Goal: Task Accomplishment & Management: Complete application form

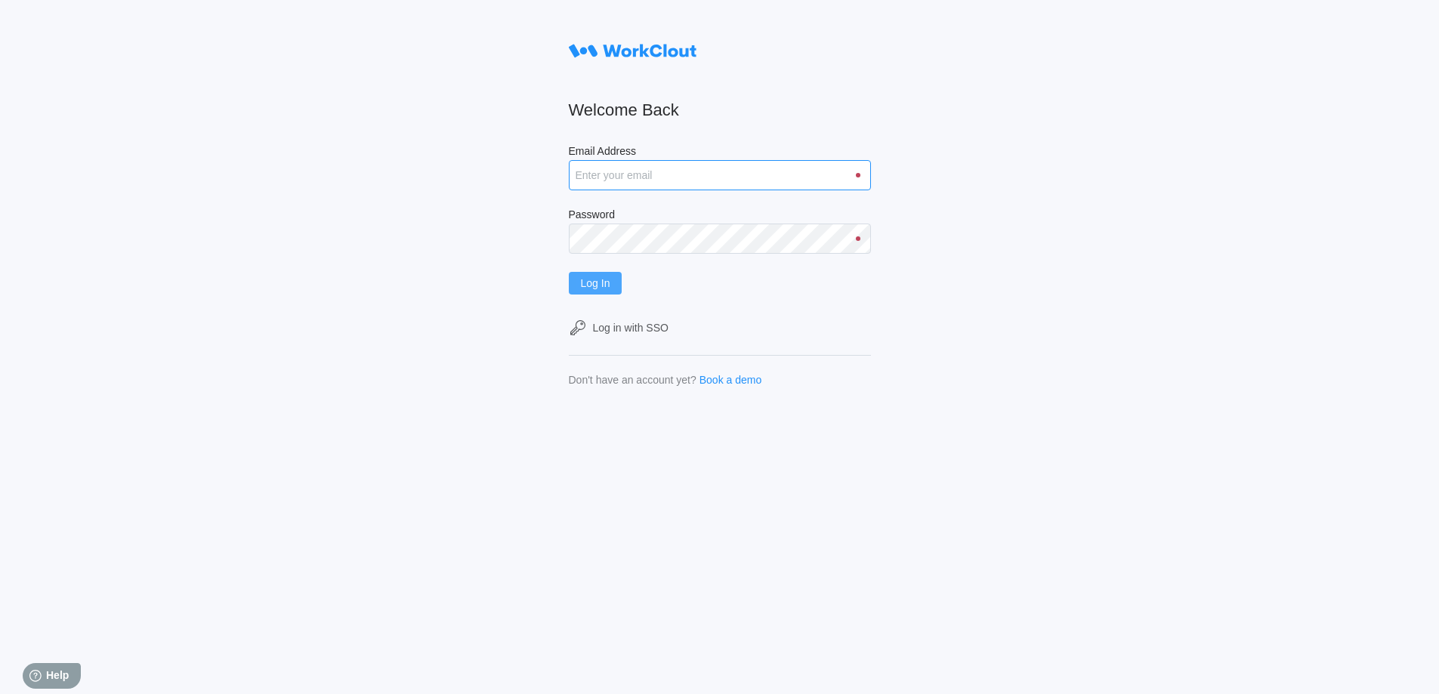
type input "hley@nationalmetalwares.com"
click at [606, 280] on span "Log In" at bounding box center [595, 283] width 29 height 11
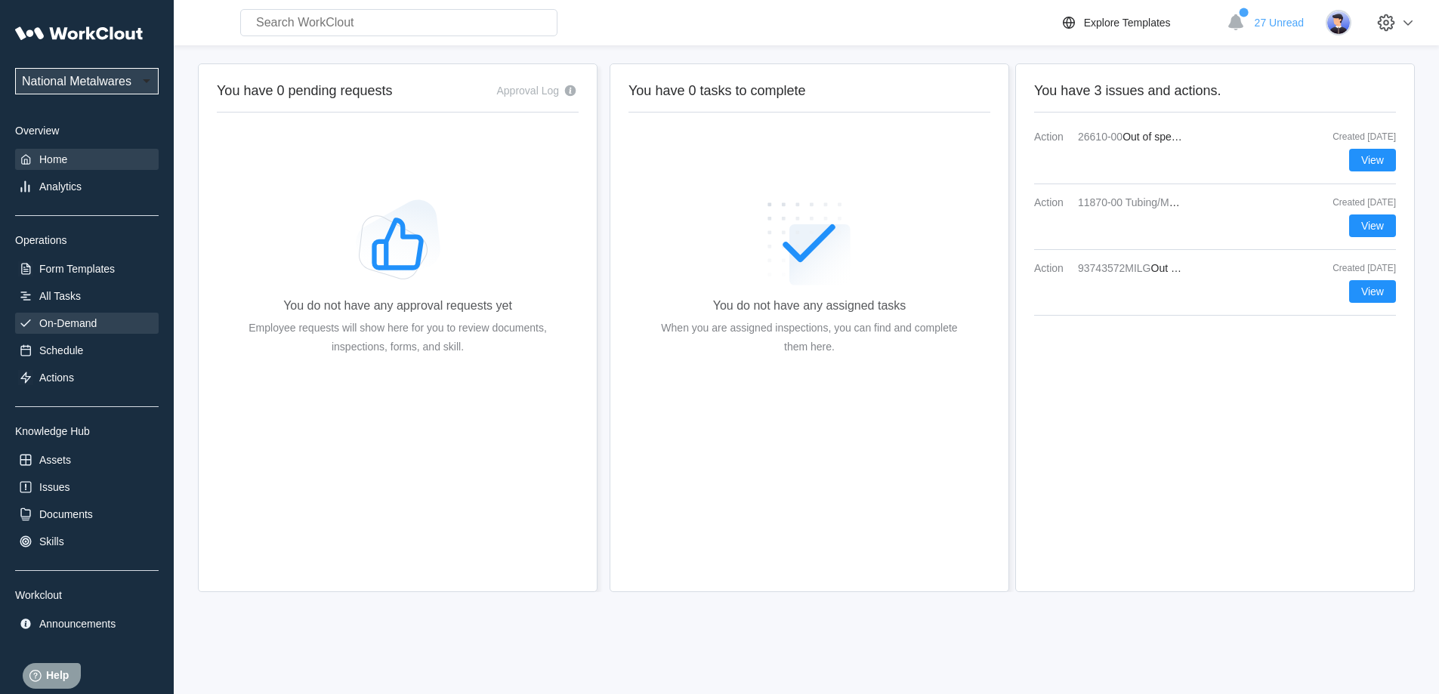
click at [72, 319] on div "On-Demand" at bounding box center [67, 323] width 57 height 12
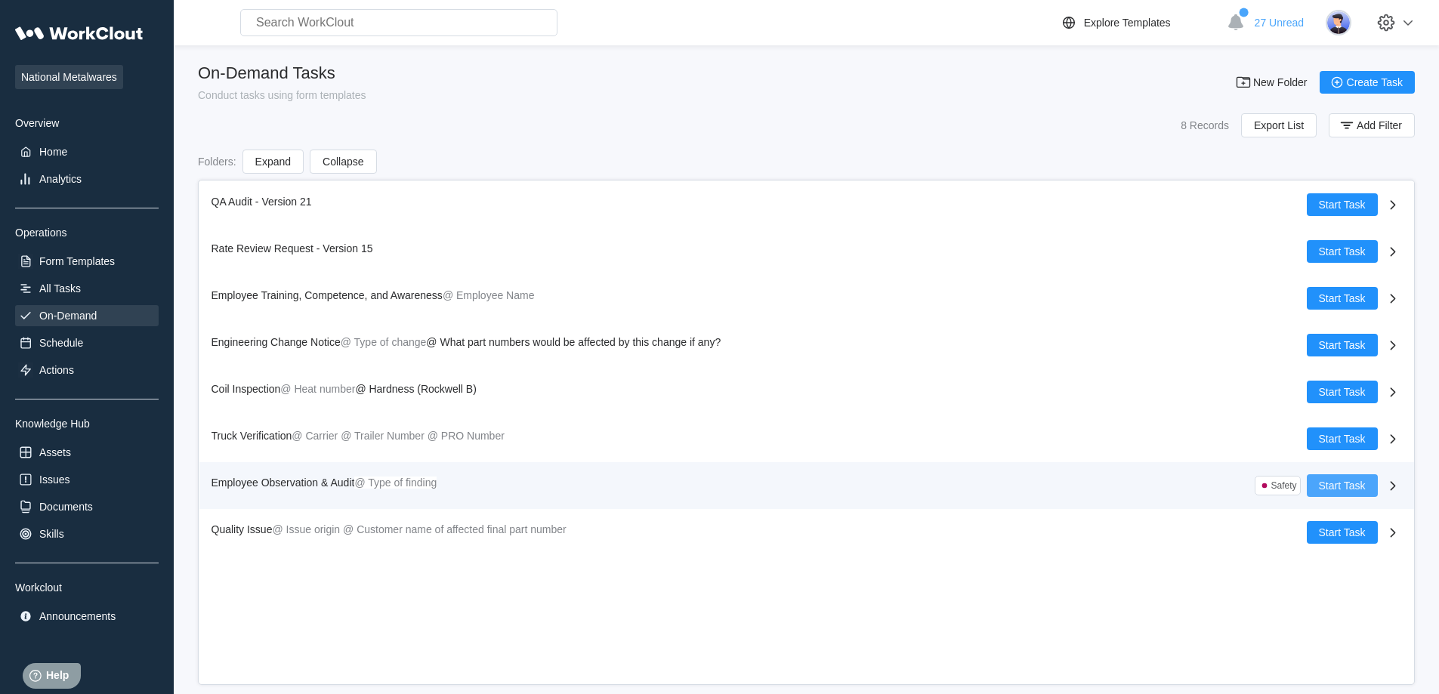
click at [1350, 478] on button "Start Task" at bounding box center [1341, 485] width 71 height 23
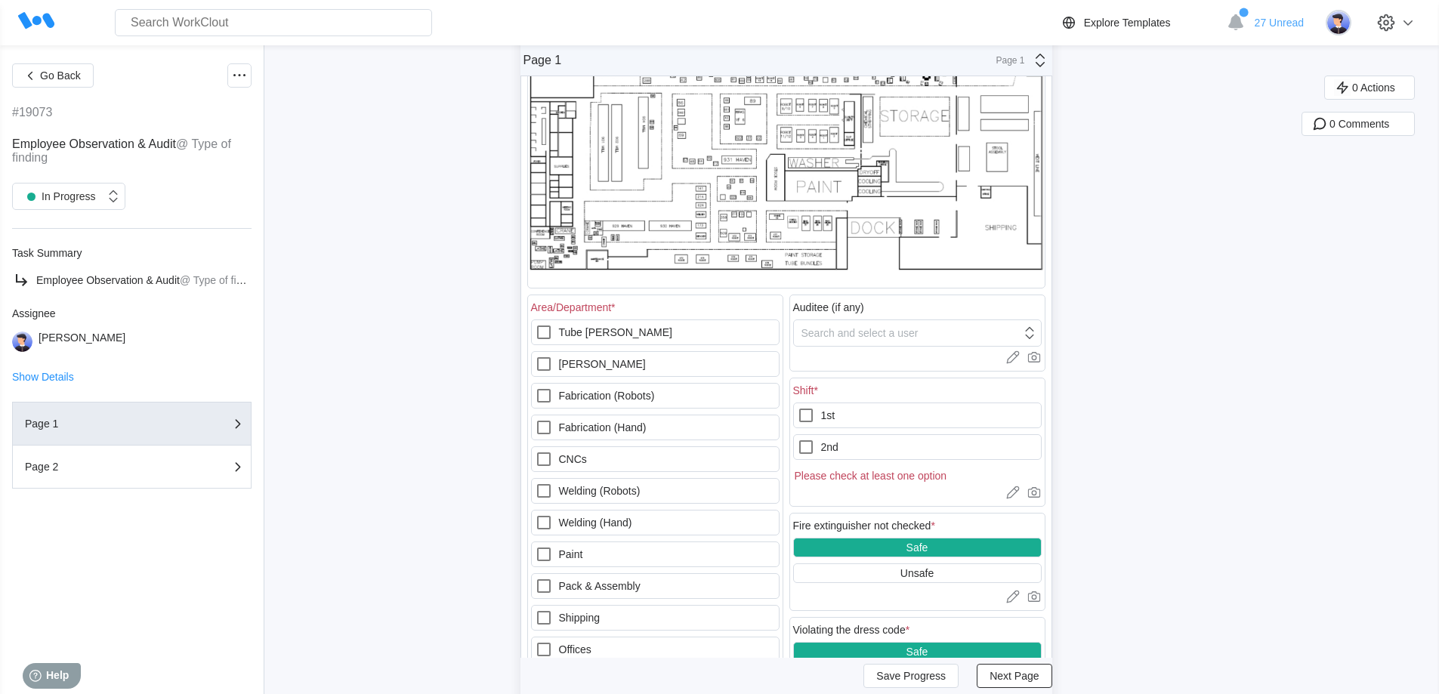
scroll to position [227, 0]
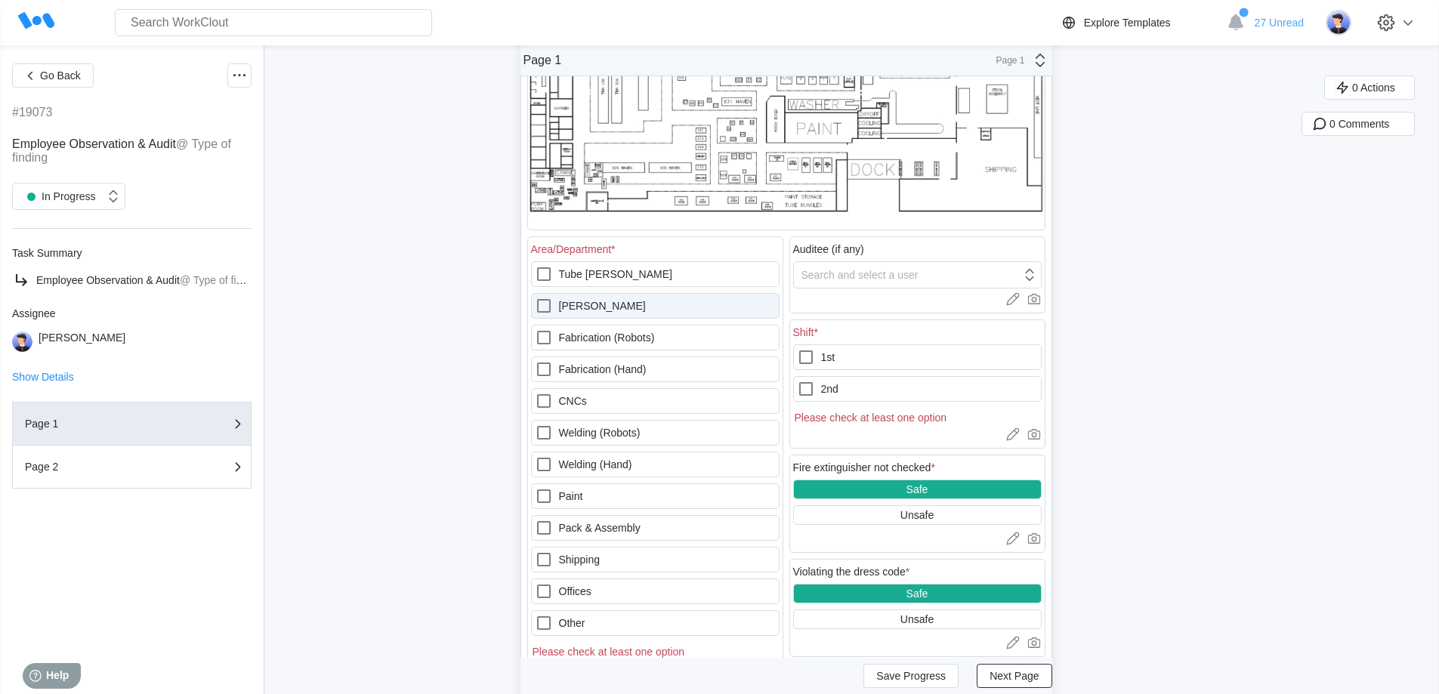
click at [551, 306] on icon at bounding box center [544, 306] width 14 height 14
click at [535, 298] on input "Havens" at bounding box center [535, 297] width 1 height 1
checkbox input "true"
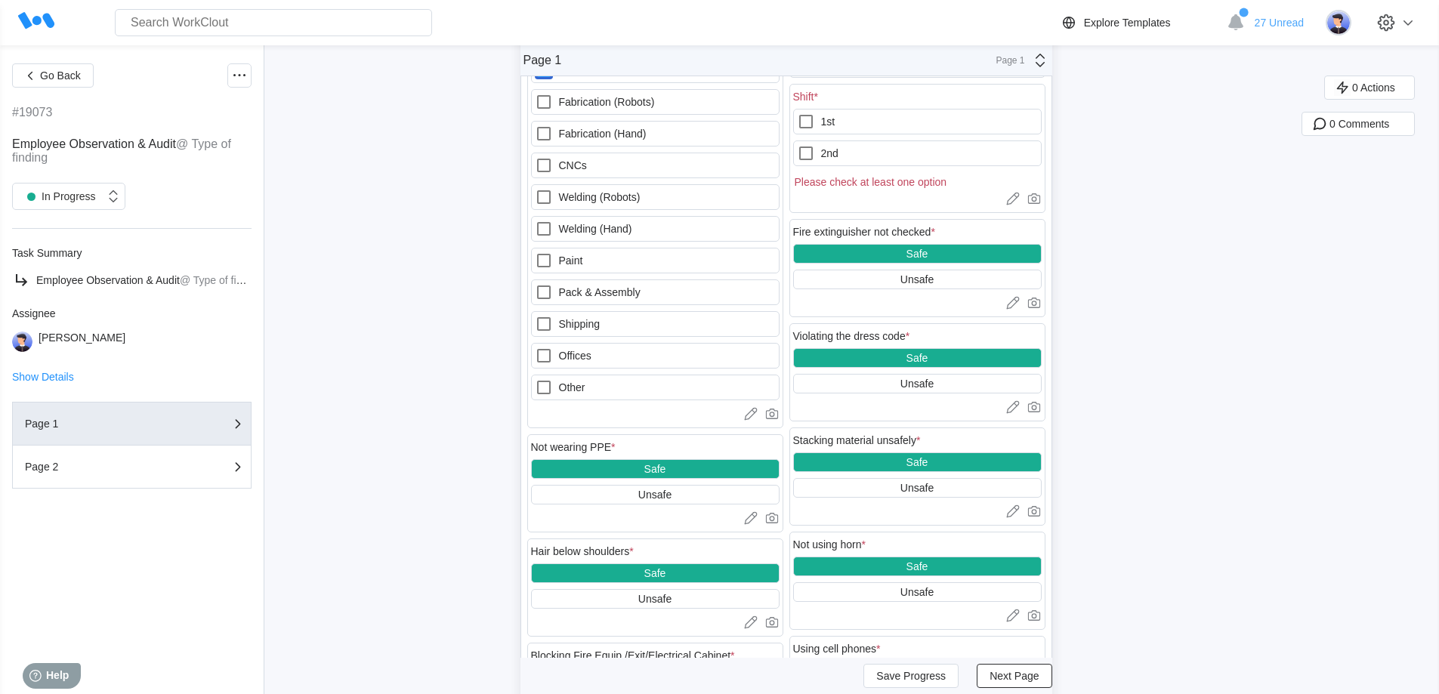
scroll to position [378, 0]
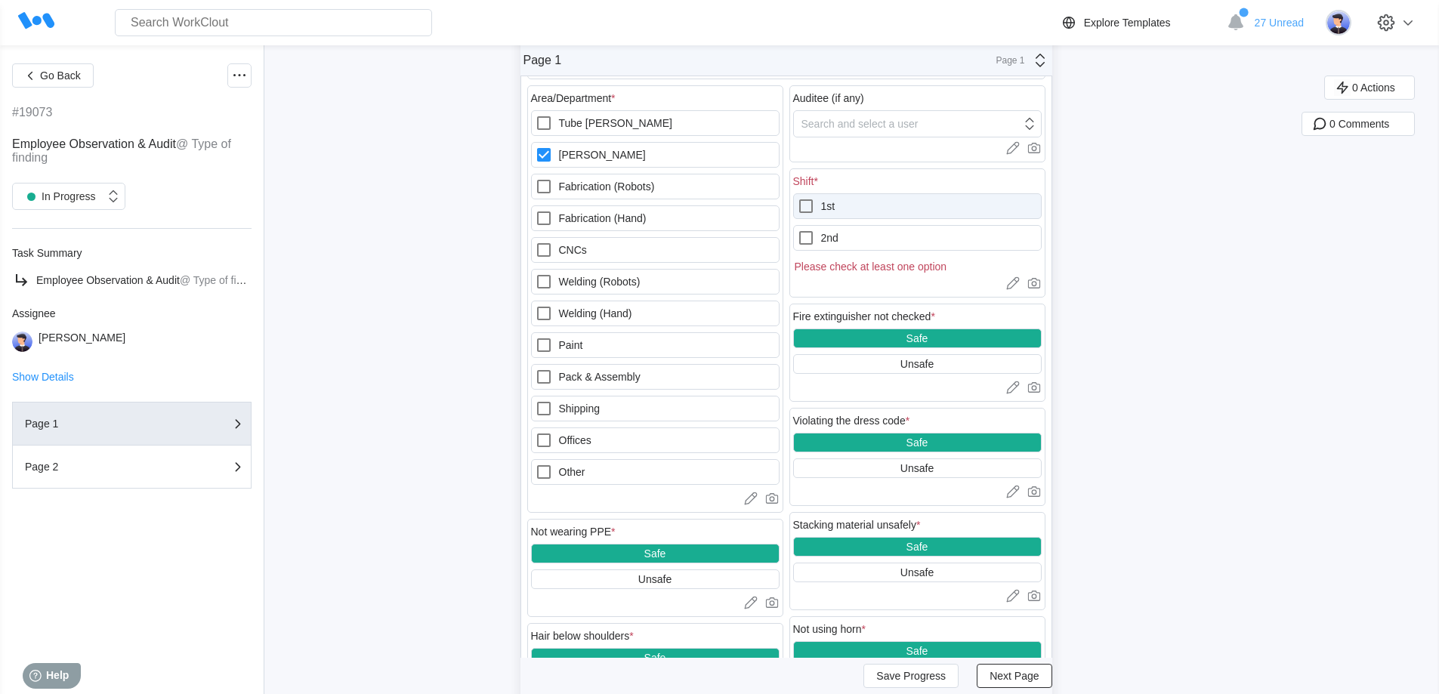
click at [810, 203] on icon at bounding box center [806, 206] width 18 height 18
click at [797, 198] on input "1st" at bounding box center [797, 197] width 1 height 1
checkbox input "true"
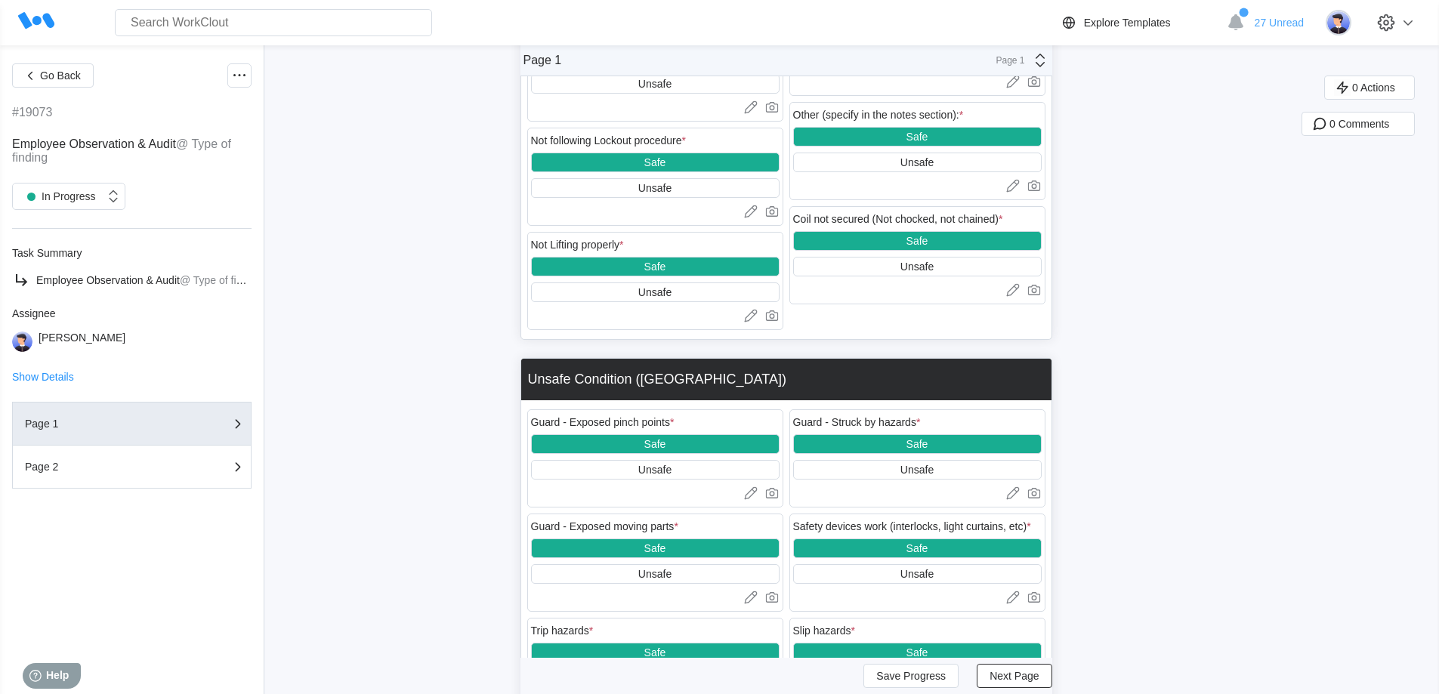
scroll to position [1737, 0]
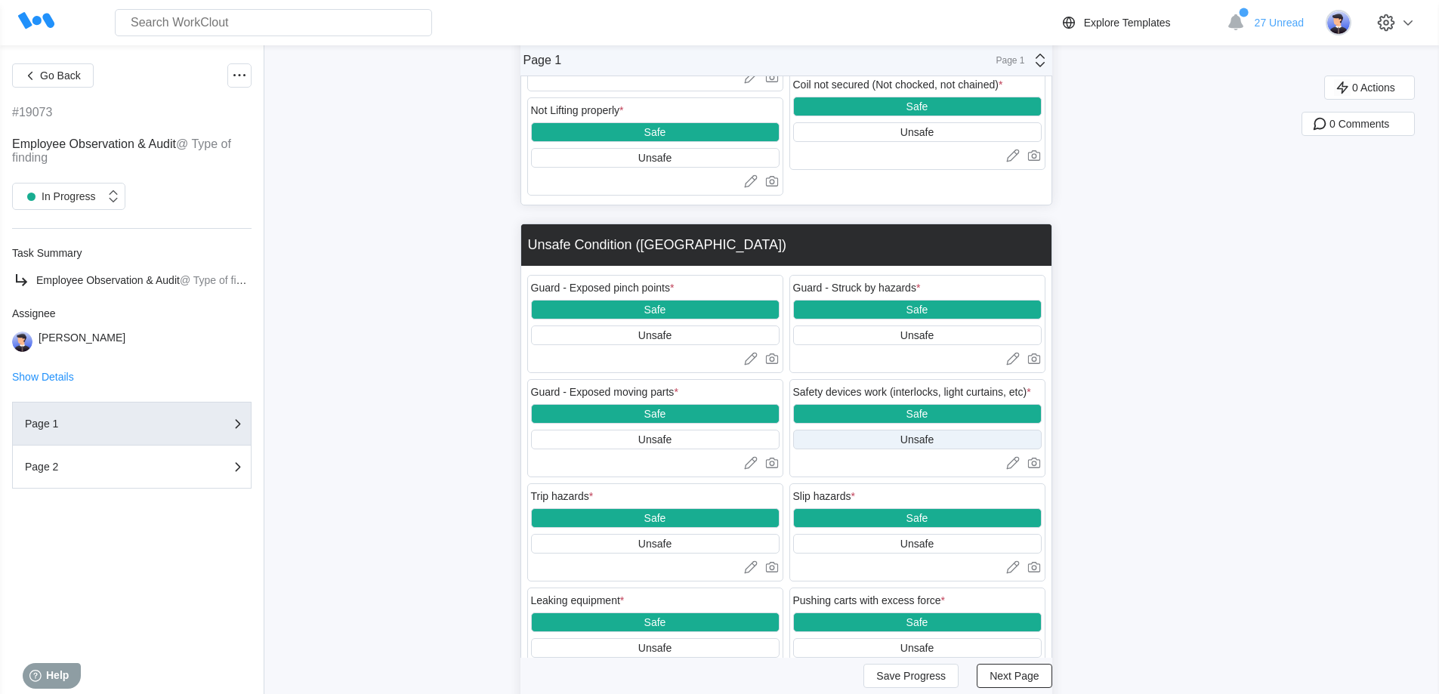
click at [910, 440] on div "Unsafe" at bounding box center [916, 439] width 33 height 12
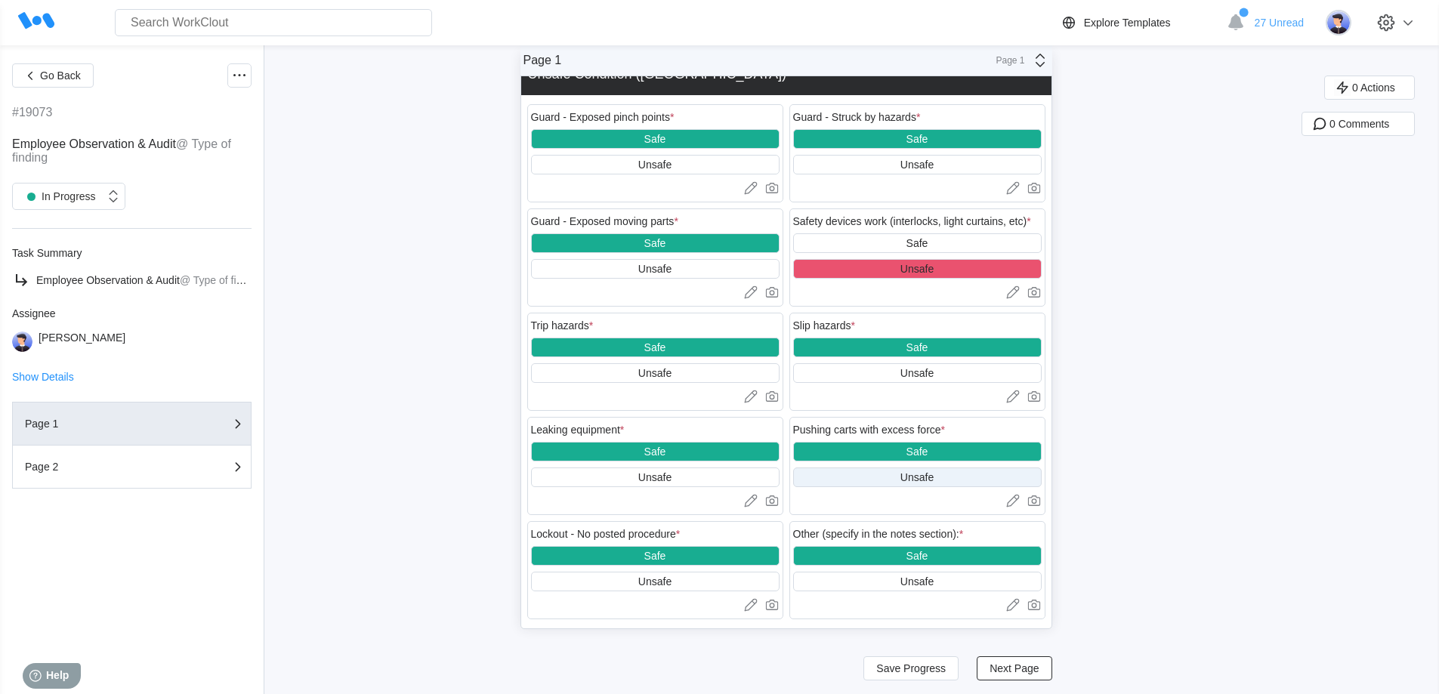
scroll to position [1912, 0]
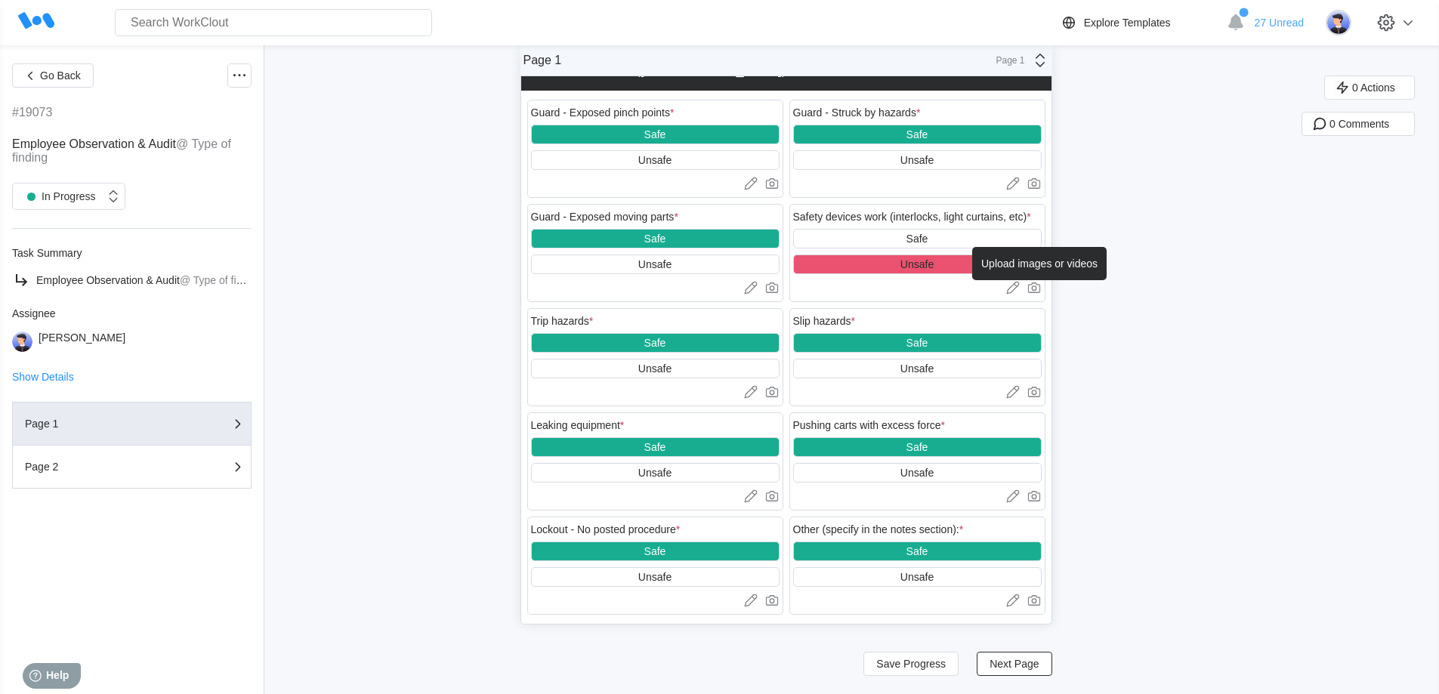
click at [1035, 288] on icon at bounding box center [1033, 287] width 15 height 15
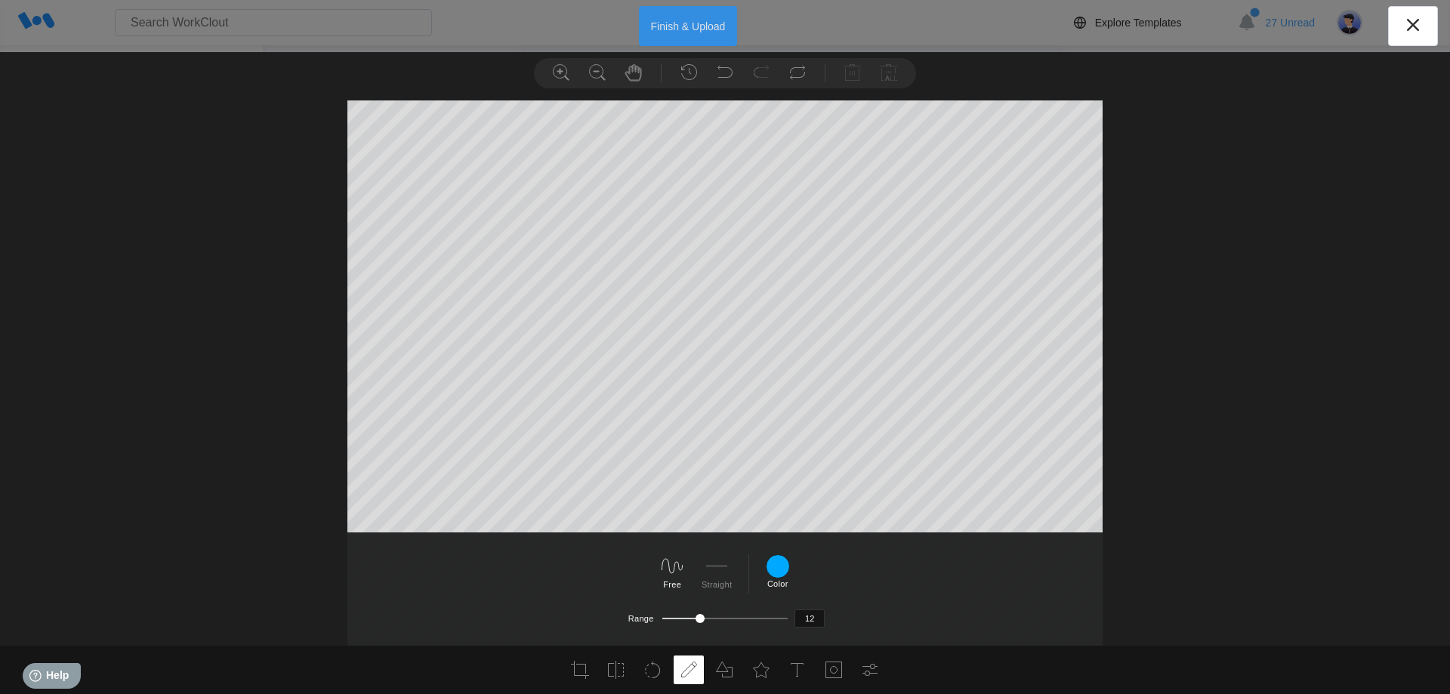
click at [693, 29] on button "Finish & Upload" at bounding box center [688, 26] width 99 height 40
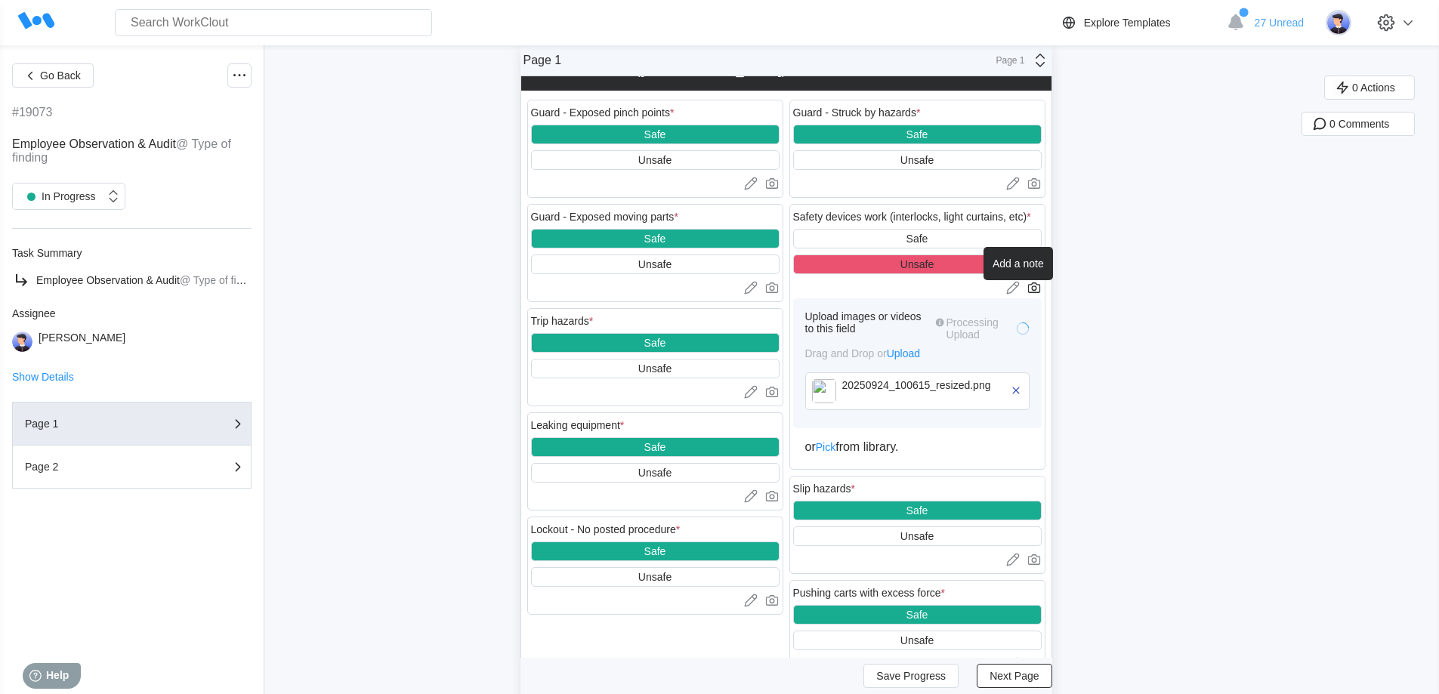
click at [1015, 285] on icon at bounding box center [1011, 286] width 8 height 8
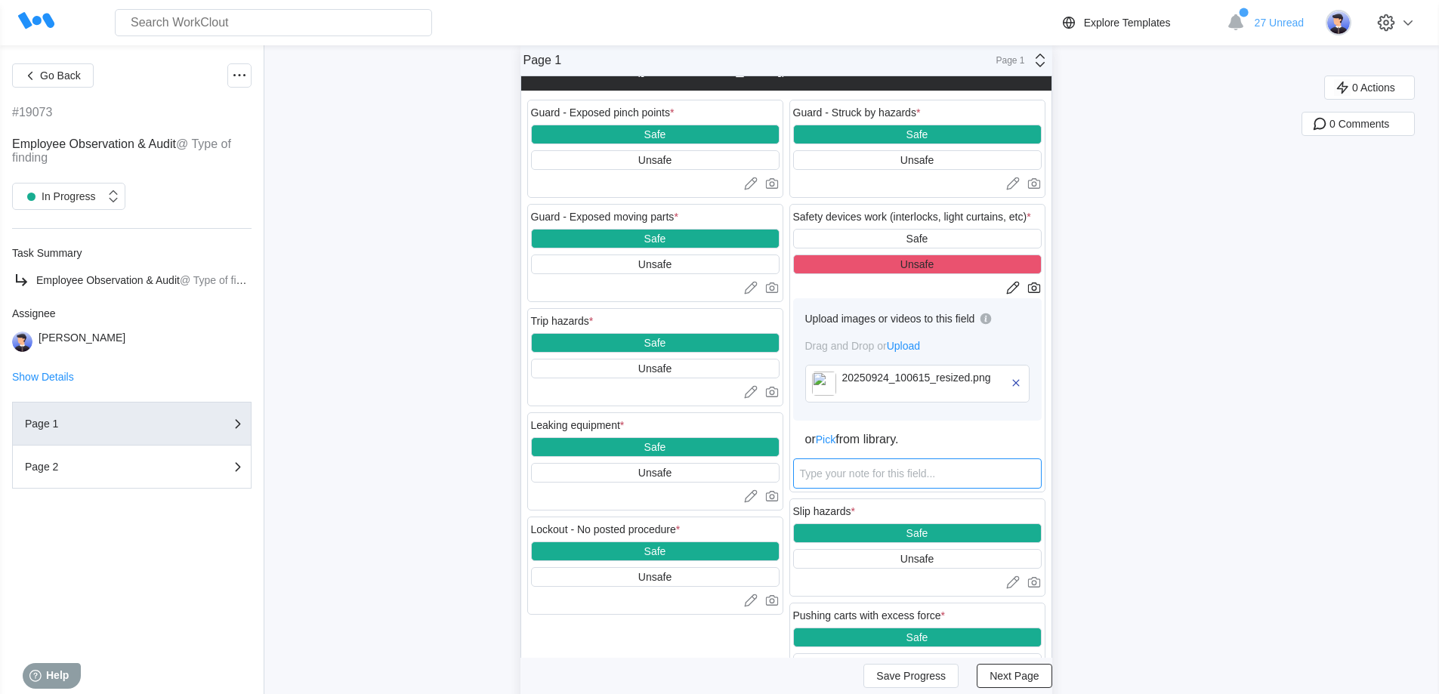
click at [881, 475] on textarea at bounding box center [917, 473] width 248 height 30
type textarea "G"
type textarea "x"
type textarea "Gu"
type textarea "x"
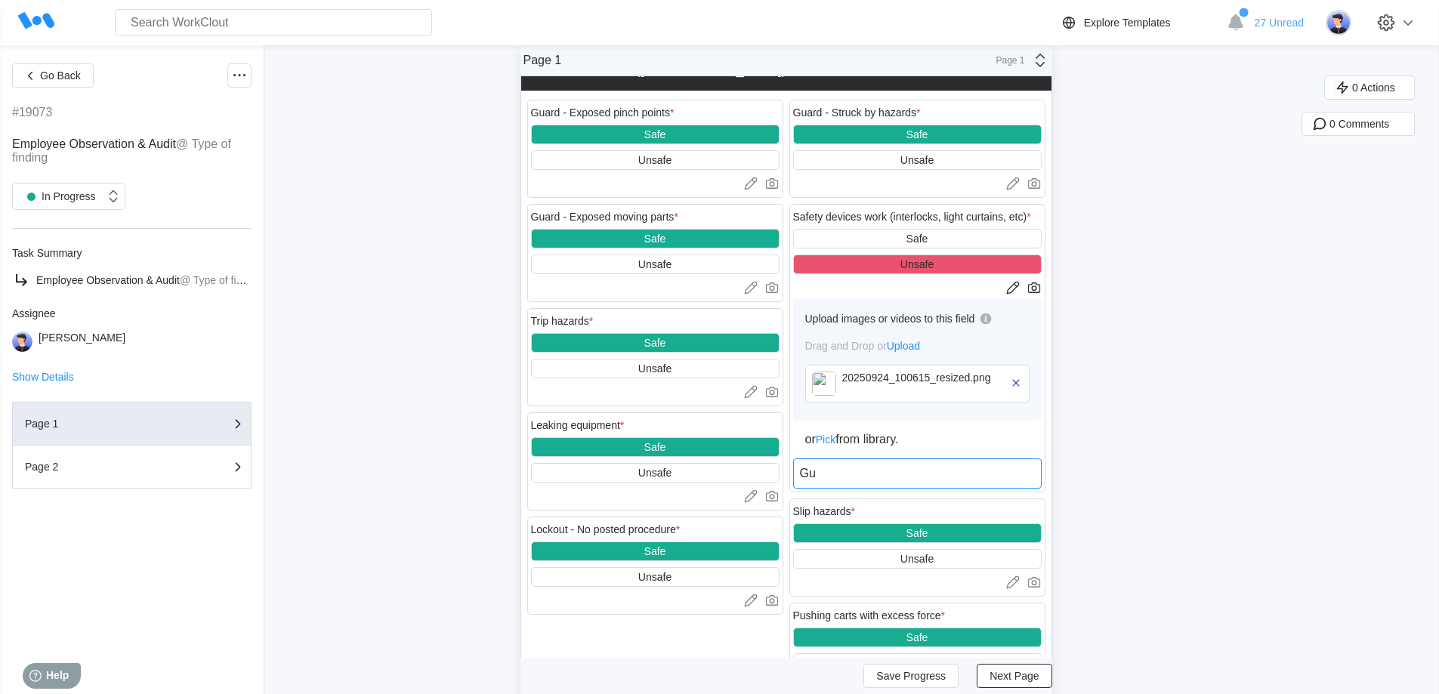
type textarea "Gua"
type textarea "x"
type textarea "Guar"
type textarea "x"
type textarea "Guard"
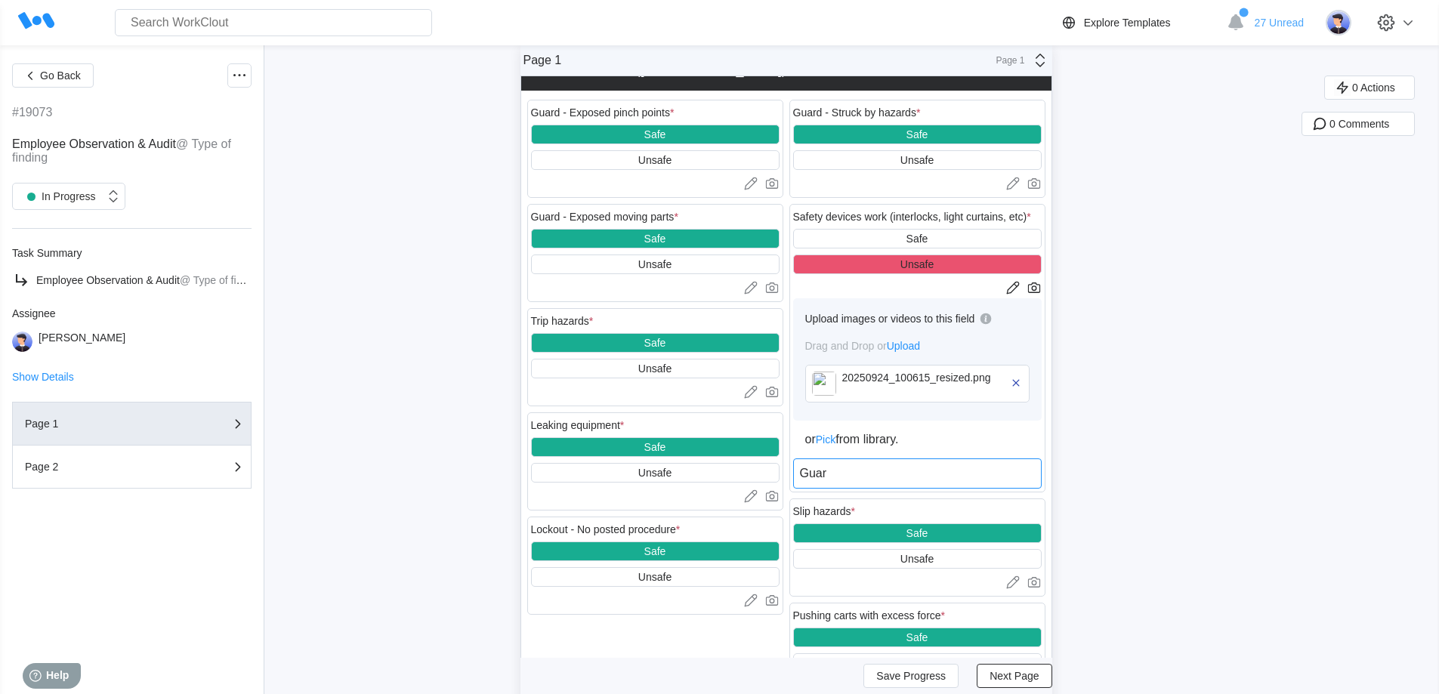
type textarea "x"
type textarea "Guard"
type textarea "x"
type textarea "Guard f"
type textarea "x"
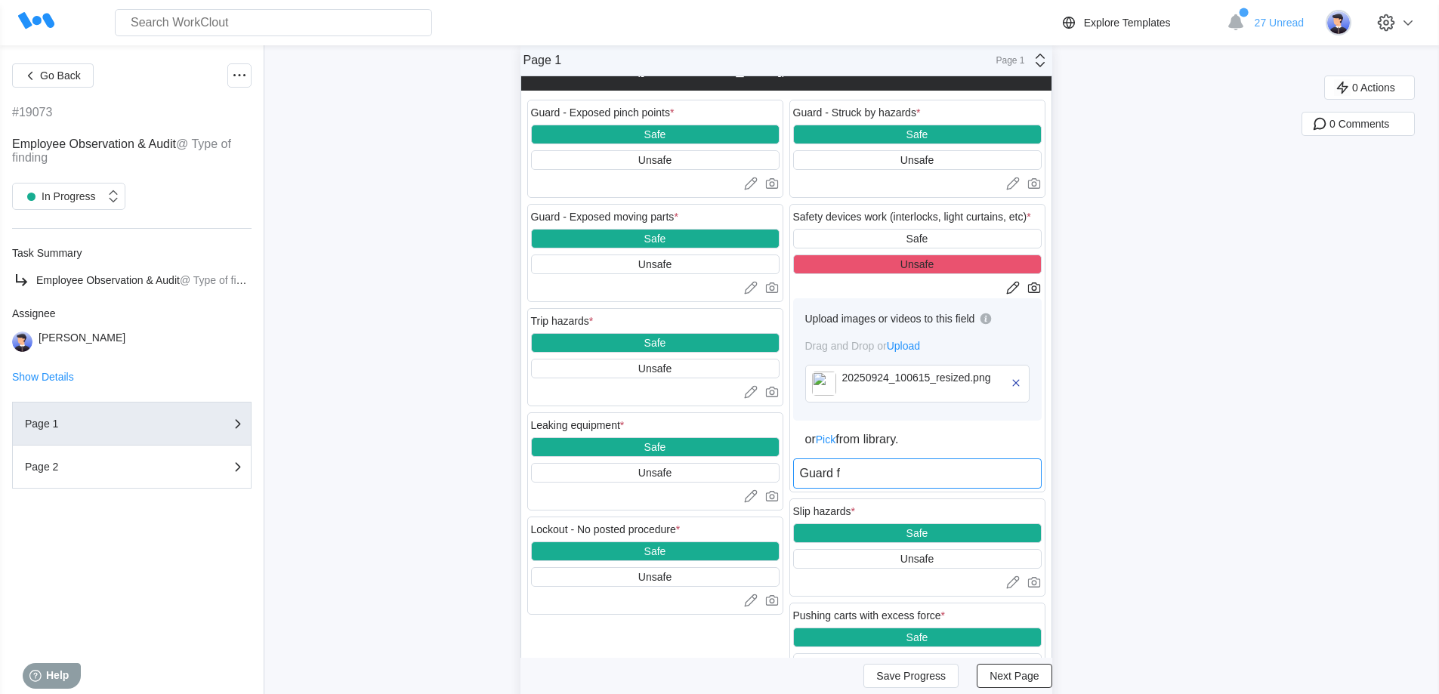
type textarea "Guard fe"
type textarea "x"
type textarea "Guard fen"
type textarea "x"
type textarea "Guard fenc"
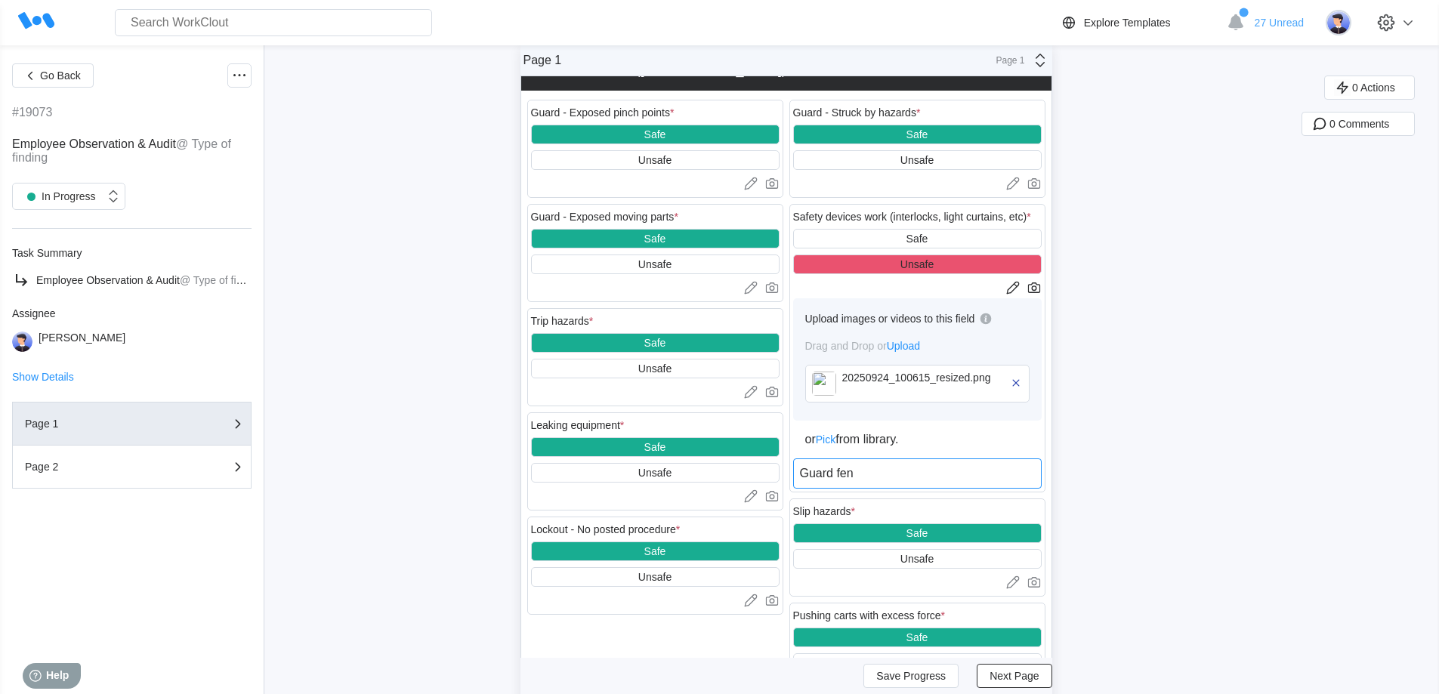
type textarea "x"
type textarea "Guard fence"
type textarea "x"
type textarea "Guard fence"
type textarea "x"
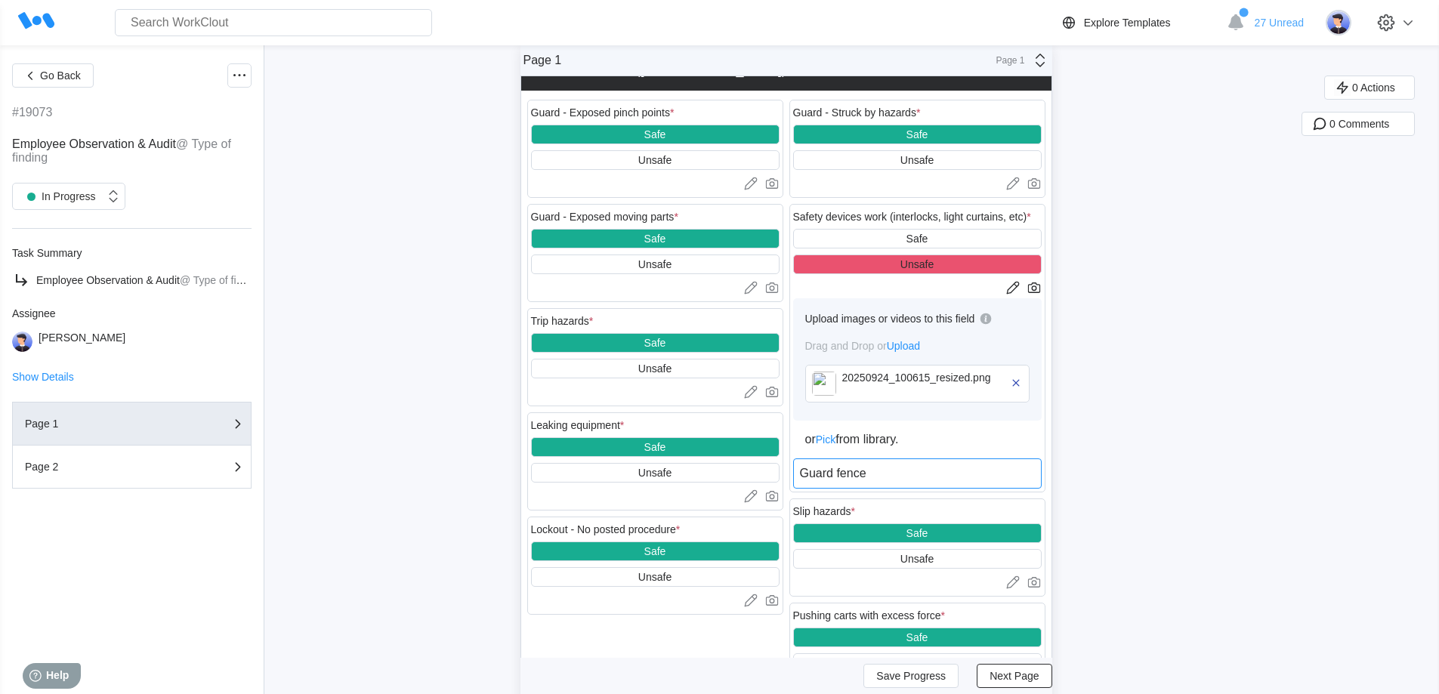
type textarea "Guard fence n"
type textarea "x"
type textarea "Guard fence no"
type textarea "x"
type textarea "Guard fence not"
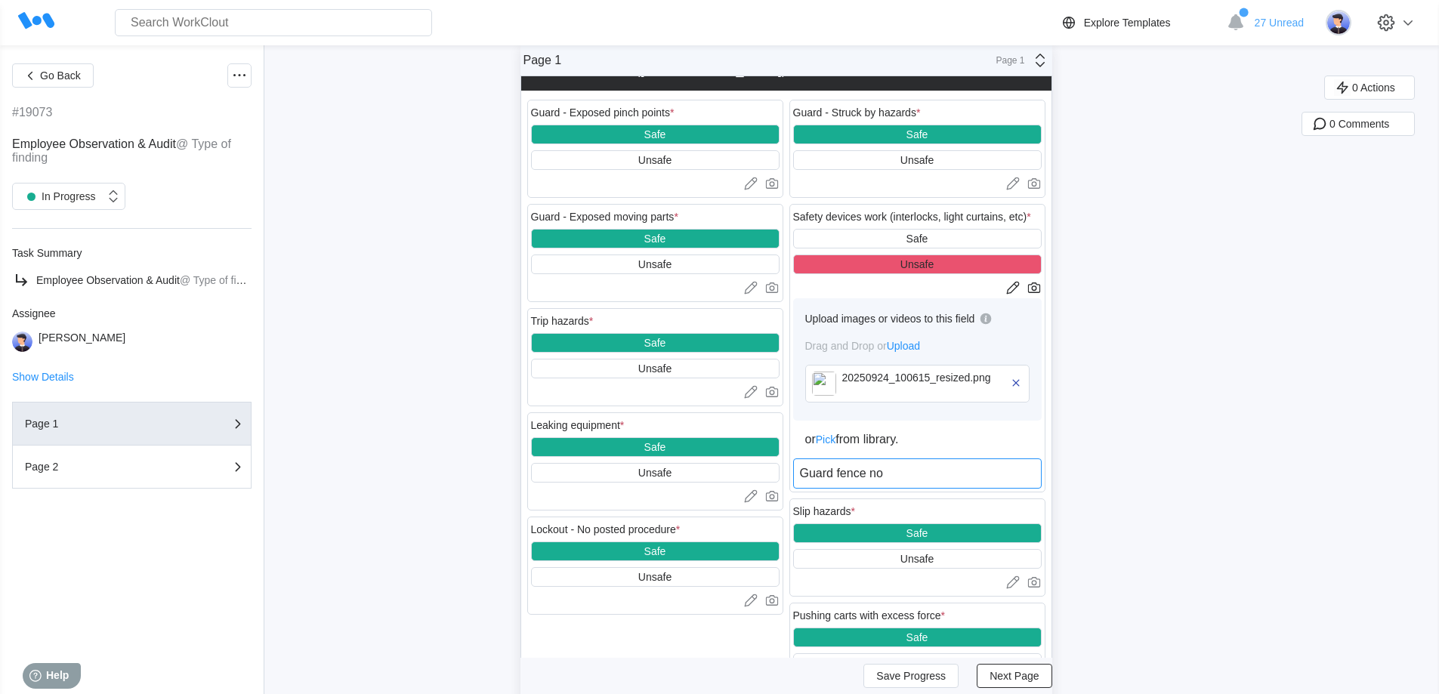
type textarea "x"
type textarea "Guard fence not"
type textarea "x"
type textarea "Guard fence not i"
type textarea "x"
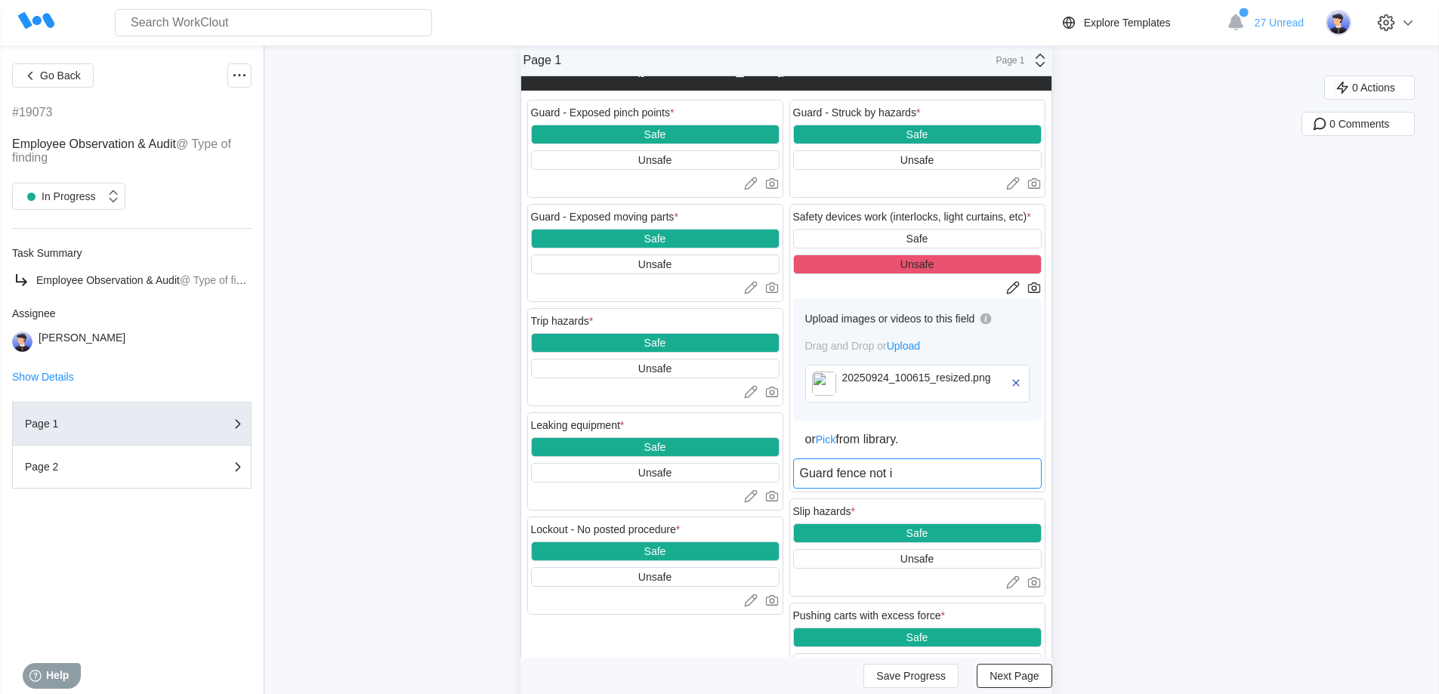
type textarea "Guard fence not in"
type textarea "x"
type textarea "Guard fence not ins"
type textarea "x"
type textarea "Guard fence not inst"
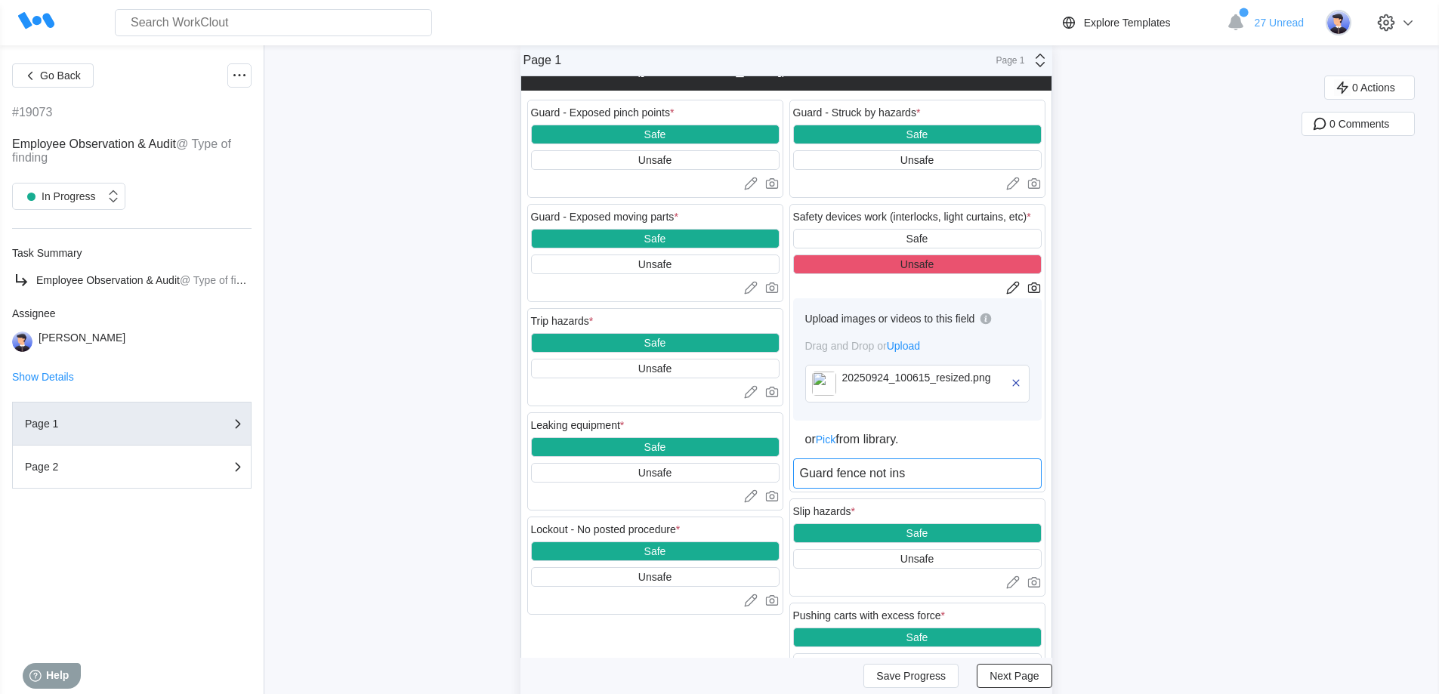
type textarea "x"
type textarea "Guard fence not insta"
type textarea "x"
type textarea "Guard fence not instal"
type textarea "x"
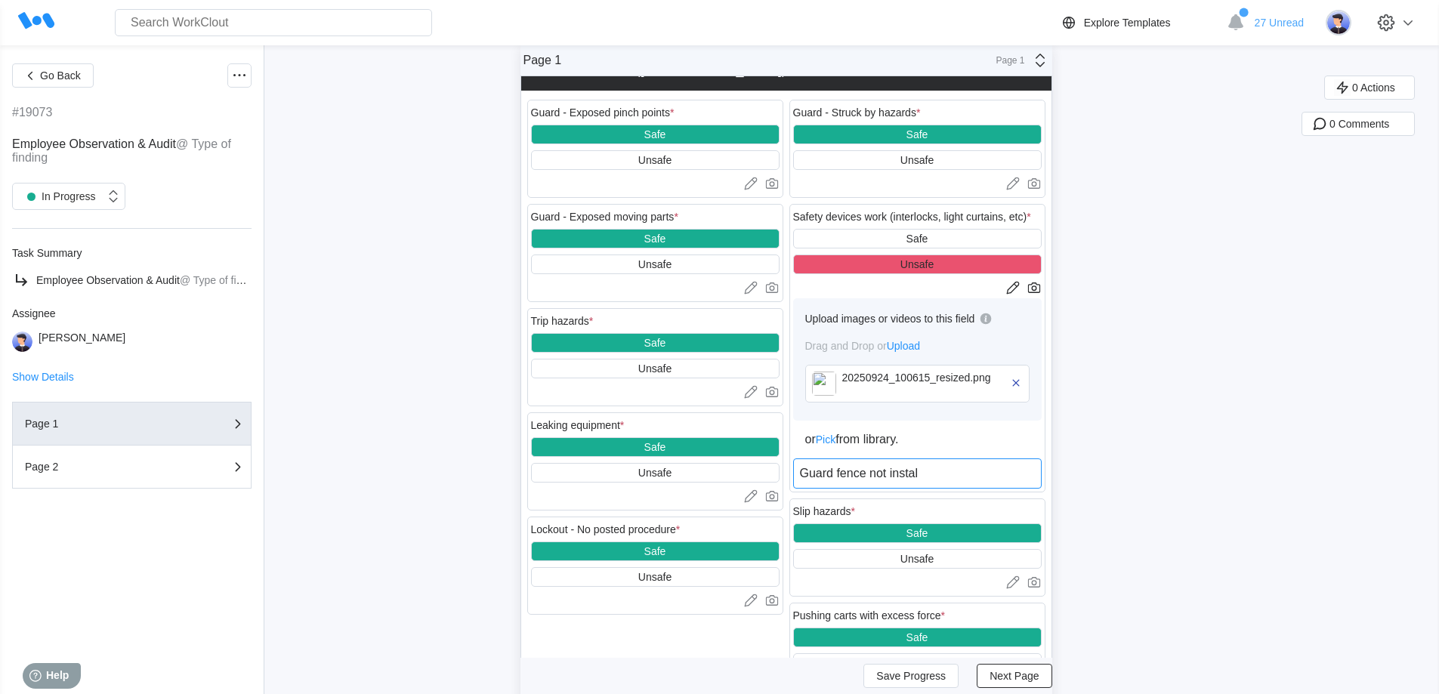
type textarea "Guard fence not install"
type textarea "x"
type textarea "Guard fence not installe"
type textarea "x"
type textarea "Guard fence not installed"
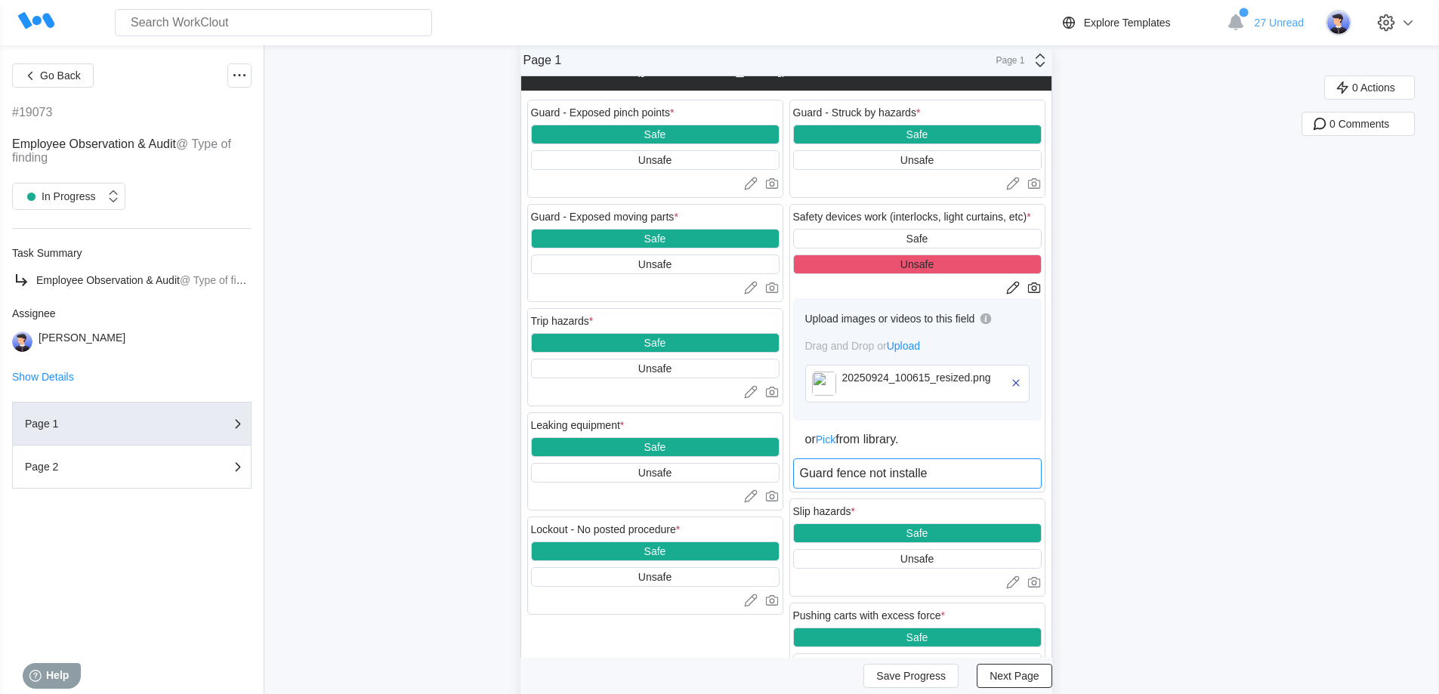
type textarea "x"
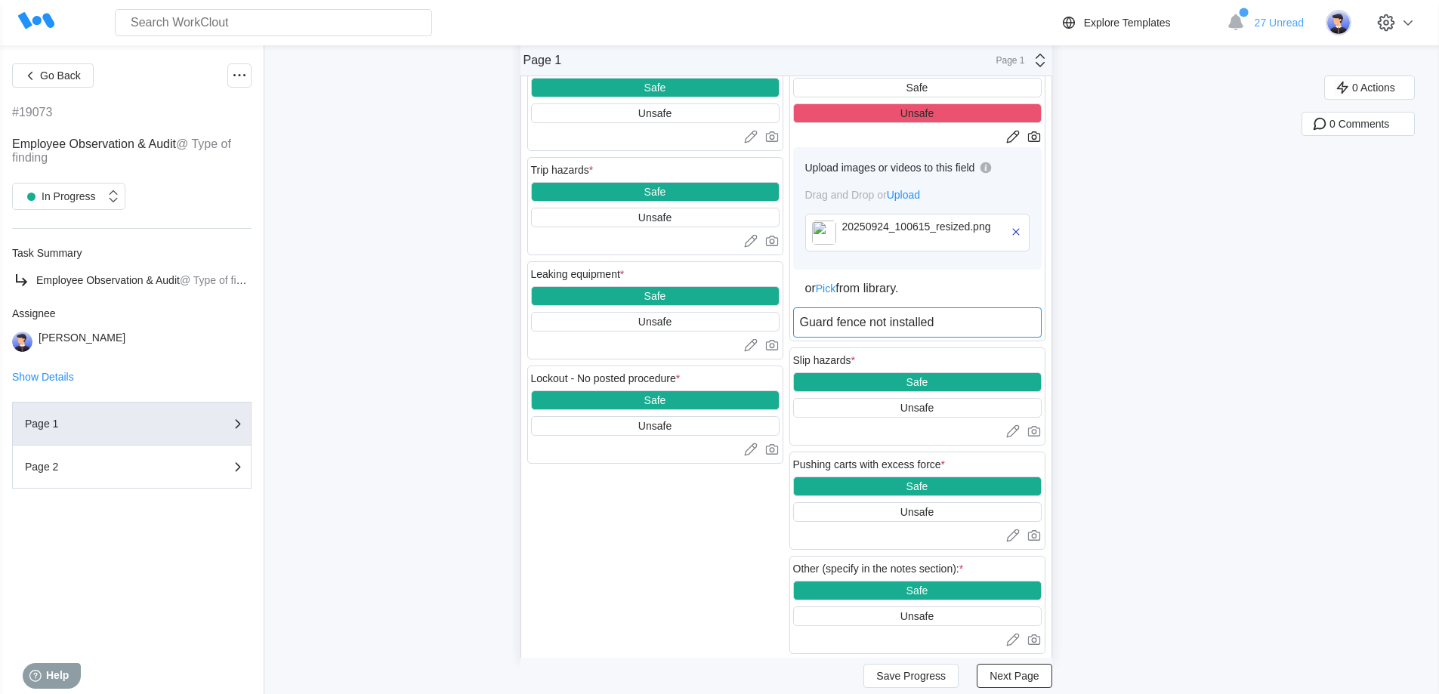
scroll to position [2102, 0]
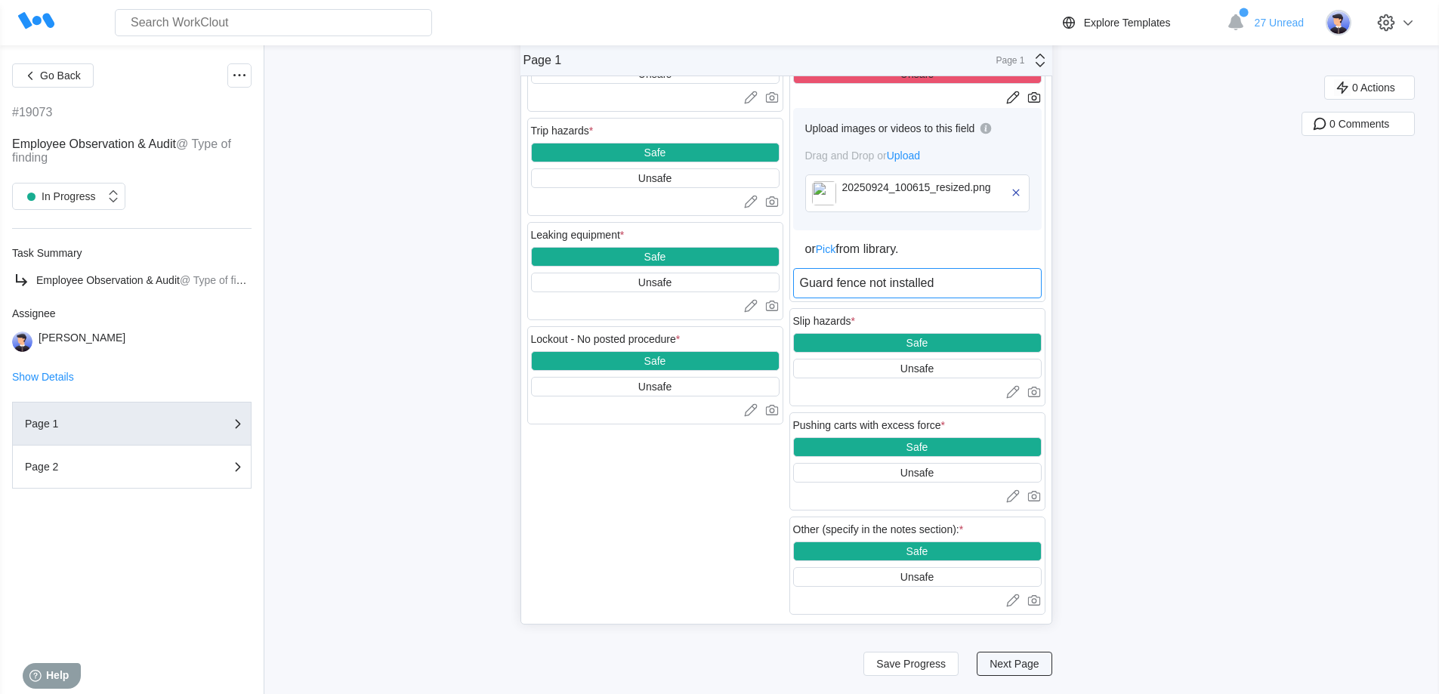
type textarea "Guard fence not installed"
click at [1008, 660] on span "Next Page" at bounding box center [1013, 664] width 49 height 11
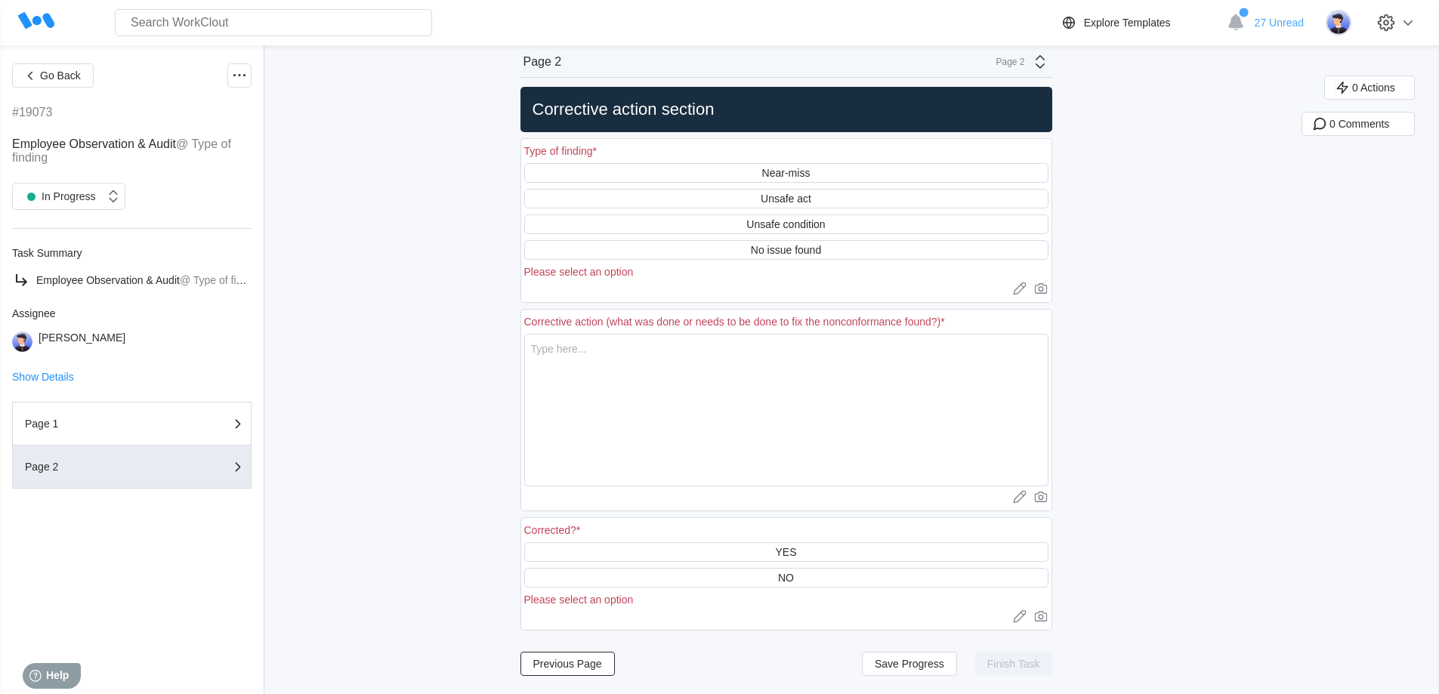
scroll to position [11, 0]
click at [771, 204] on div "Unsafe act" at bounding box center [785, 199] width 51 height 12
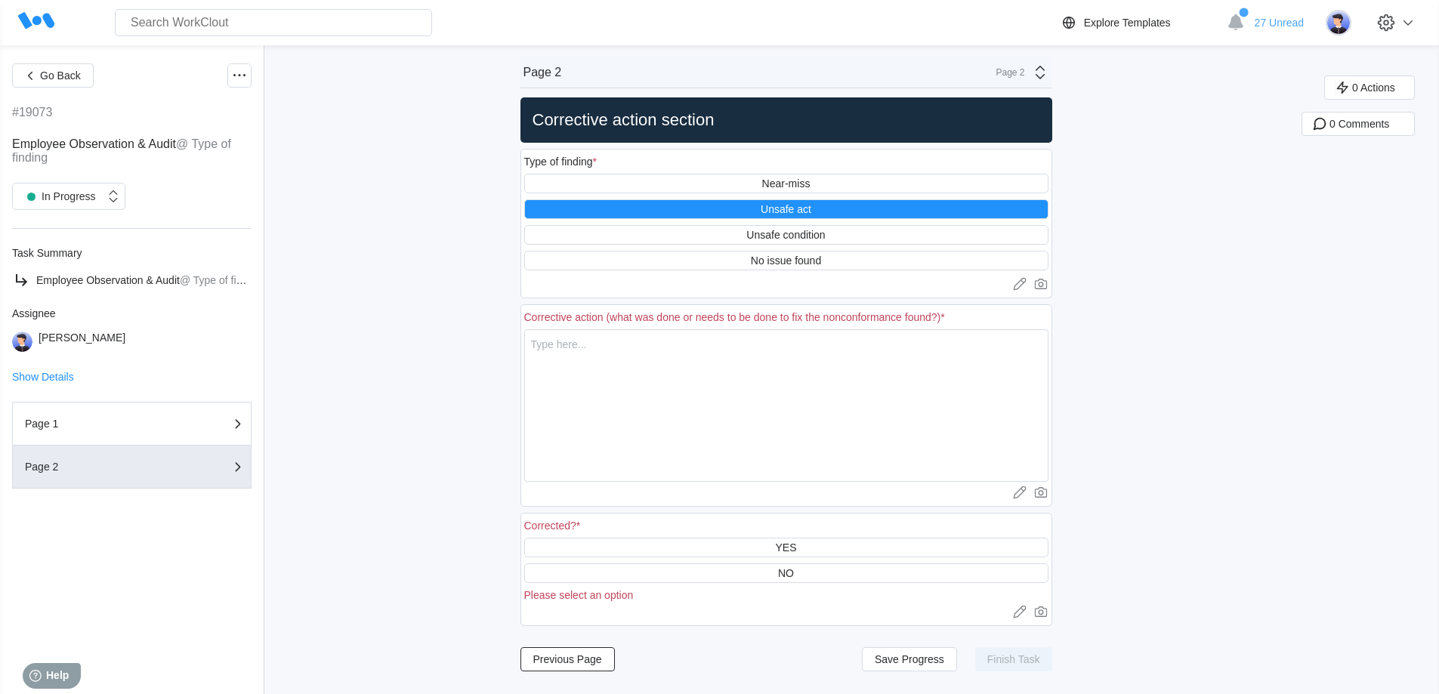
scroll to position [0, 0]
click at [682, 369] on textarea at bounding box center [786, 405] width 524 height 153
type textarea "G"
type textarea "x"
type textarea "Gu"
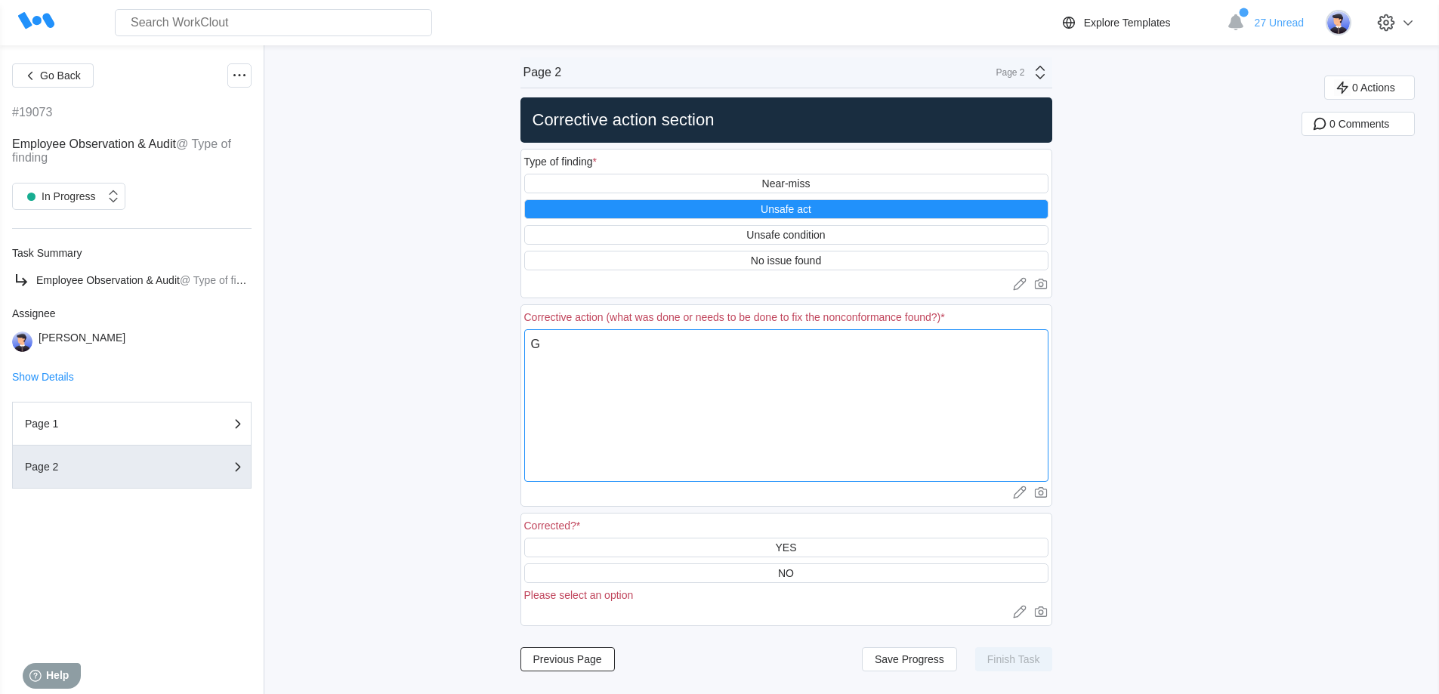
type textarea "x"
type textarea "Gua"
type textarea "x"
type textarea "Guar"
type textarea "x"
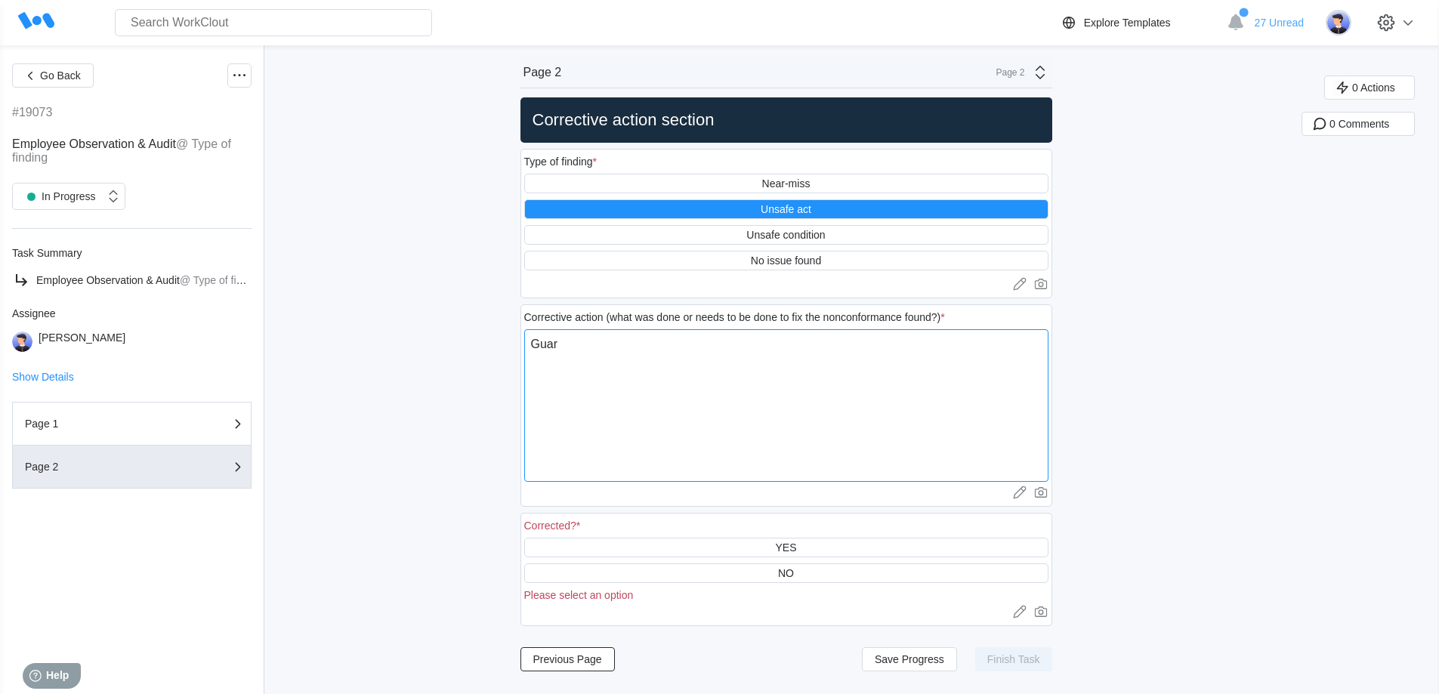
type textarea "Guard"
type textarea "x"
type textarea "Guard"
type textarea "x"
type textarea "Guard n"
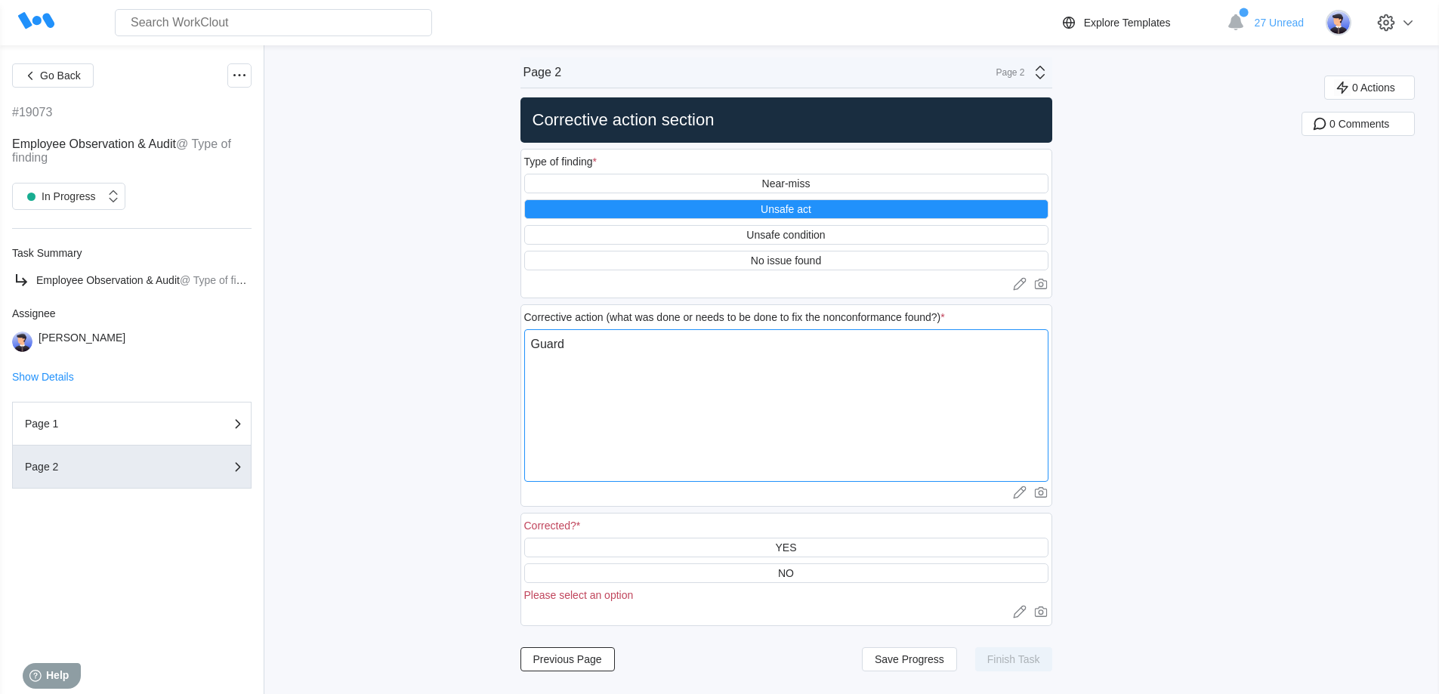
type textarea "x"
type textarea "Guard ne"
type textarea "x"
type textarea "Guard nee"
type textarea "x"
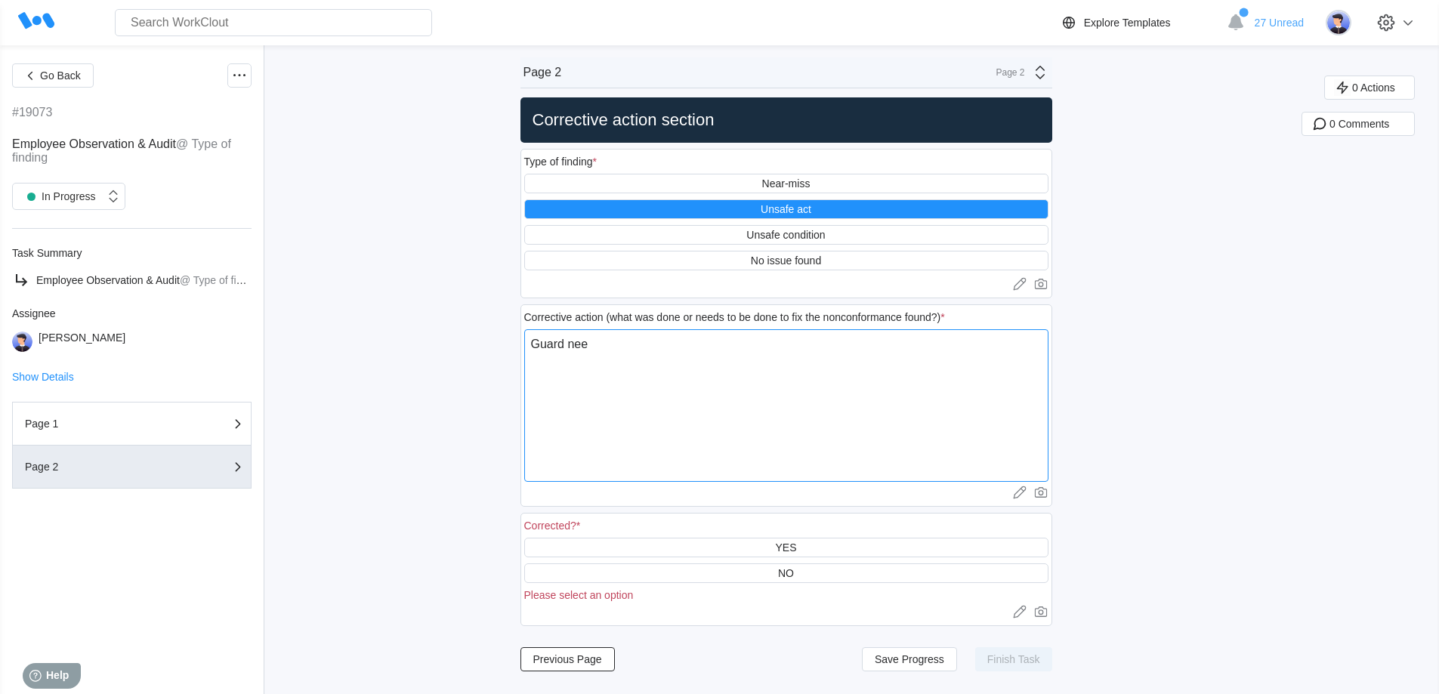
type textarea "Guard need"
type textarea "x"
type textarea "Guard needs"
type textarea "x"
type textarea "Guard needs"
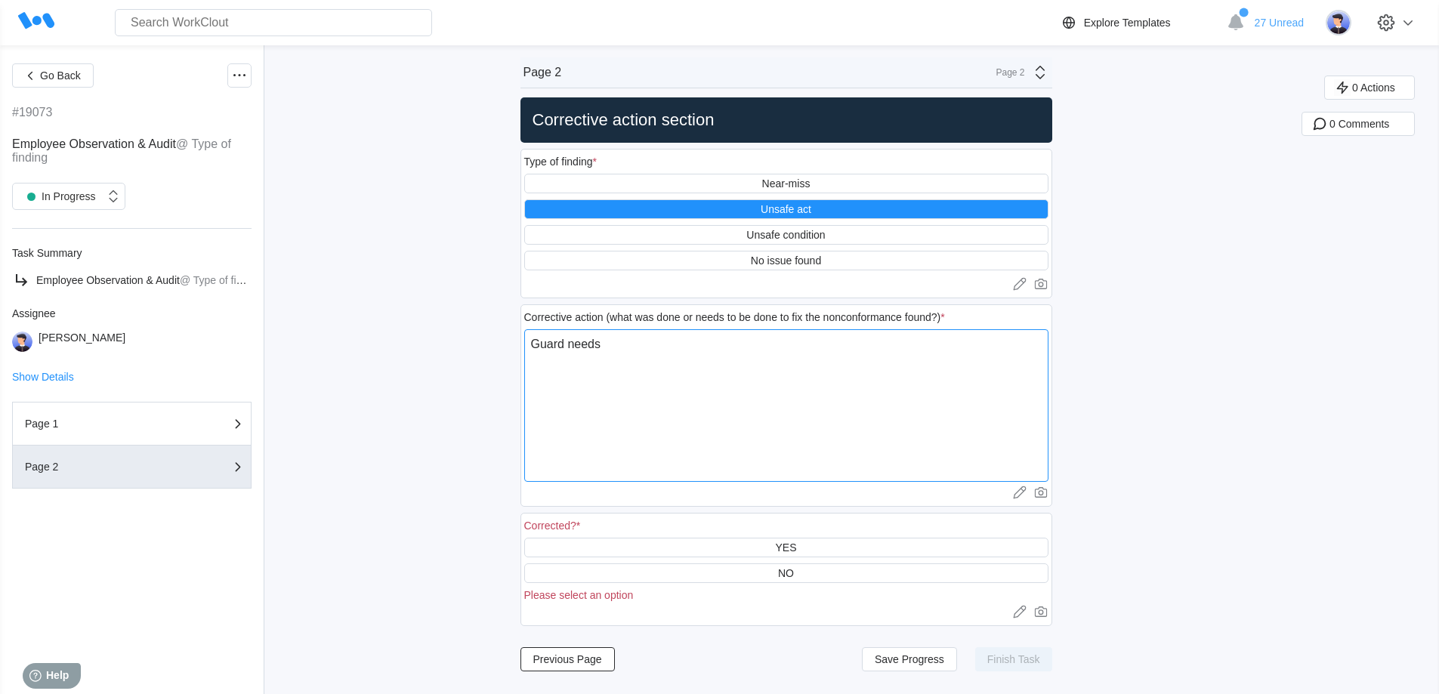
type textarea "x"
type textarea "Guard needs t"
type textarea "x"
type textarea "Guard needs to"
type textarea "x"
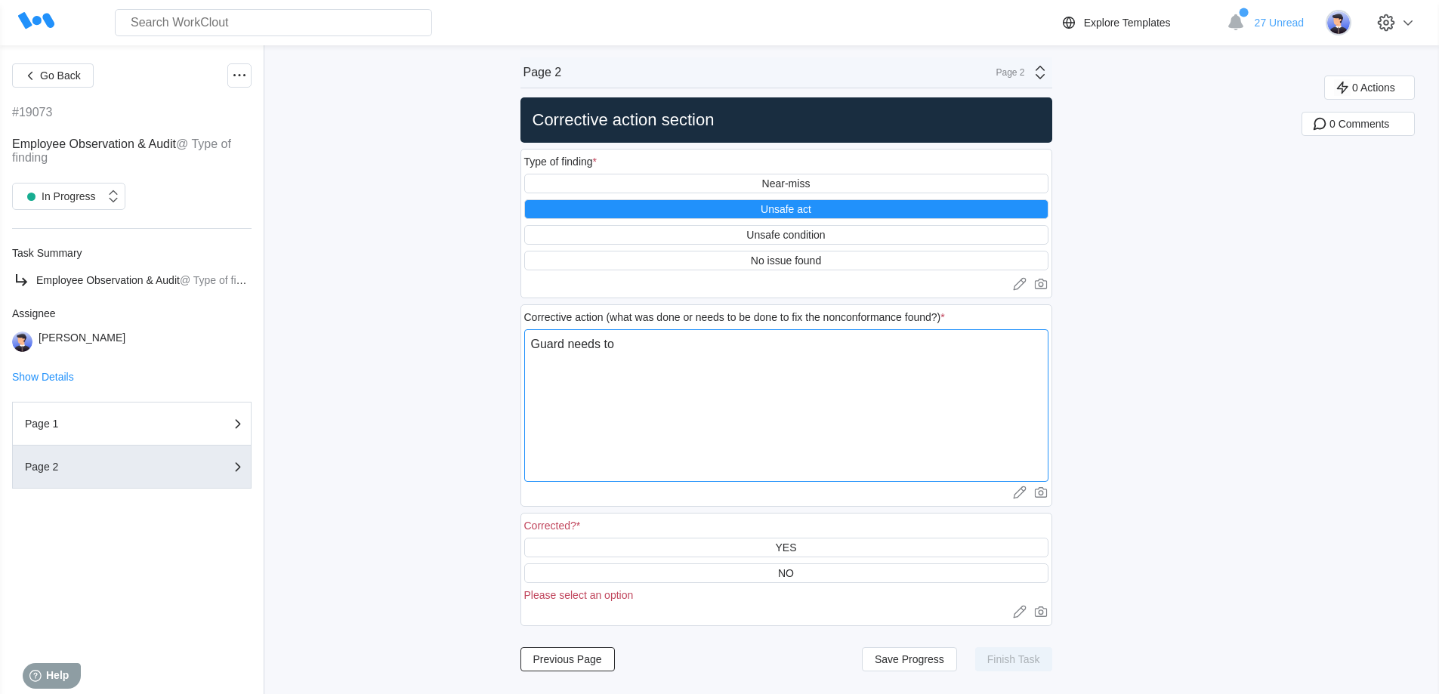
type textarea "Guard needs to"
type textarea "x"
type textarea "Guard needs to b"
type textarea "x"
type textarea "Guard needs to be"
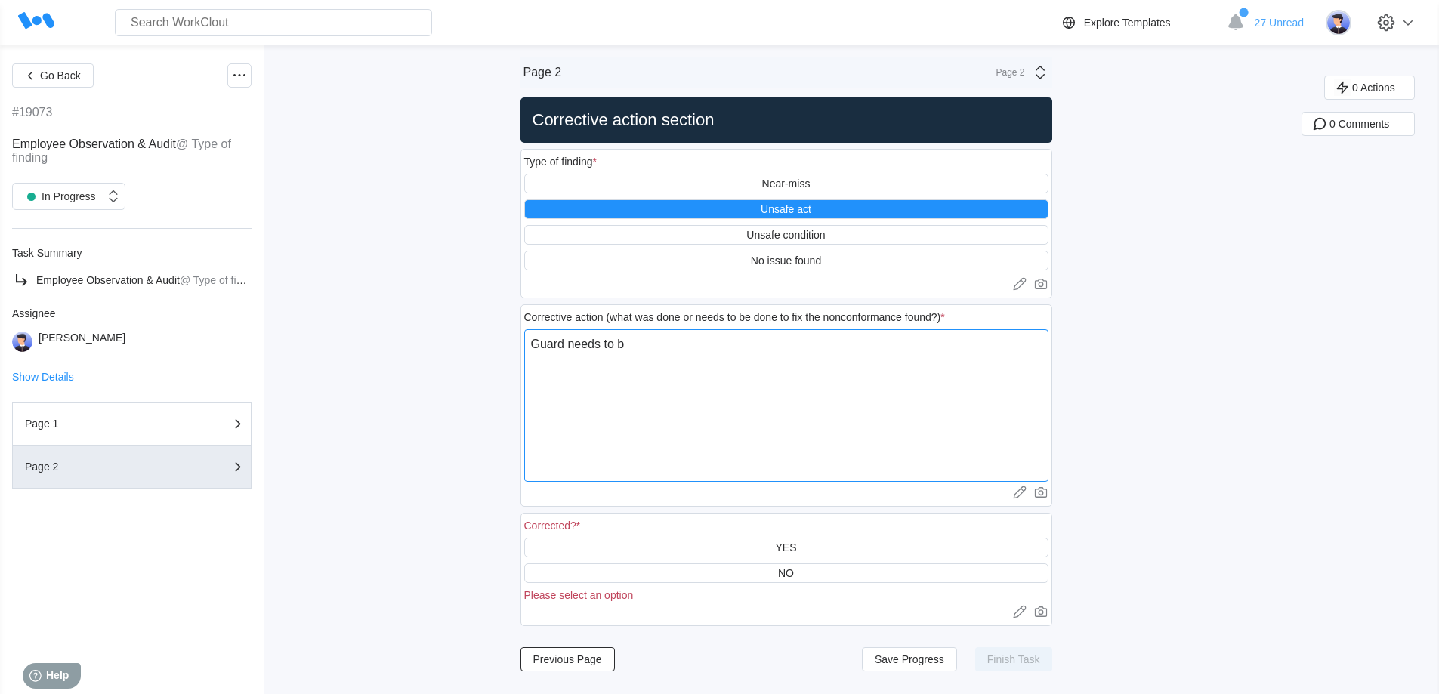
type textarea "x"
type textarea "Guard needs to be"
type textarea "x"
type textarea "Guard needs to be r"
type textarea "x"
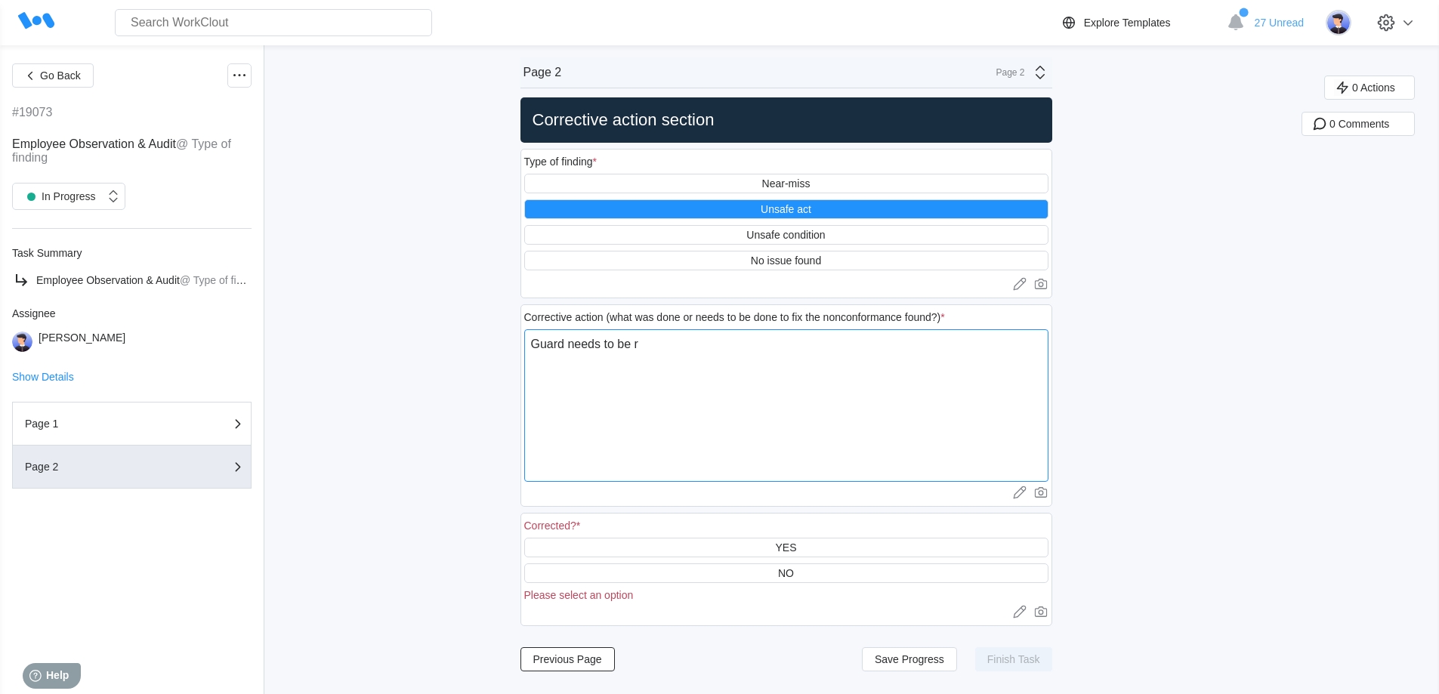
type textarea "Guard needs to be re"
type textarea "x"
type textarea "Guard needs to be re-"
type textarea "x"
type textarea "Guard needs to be re-i"
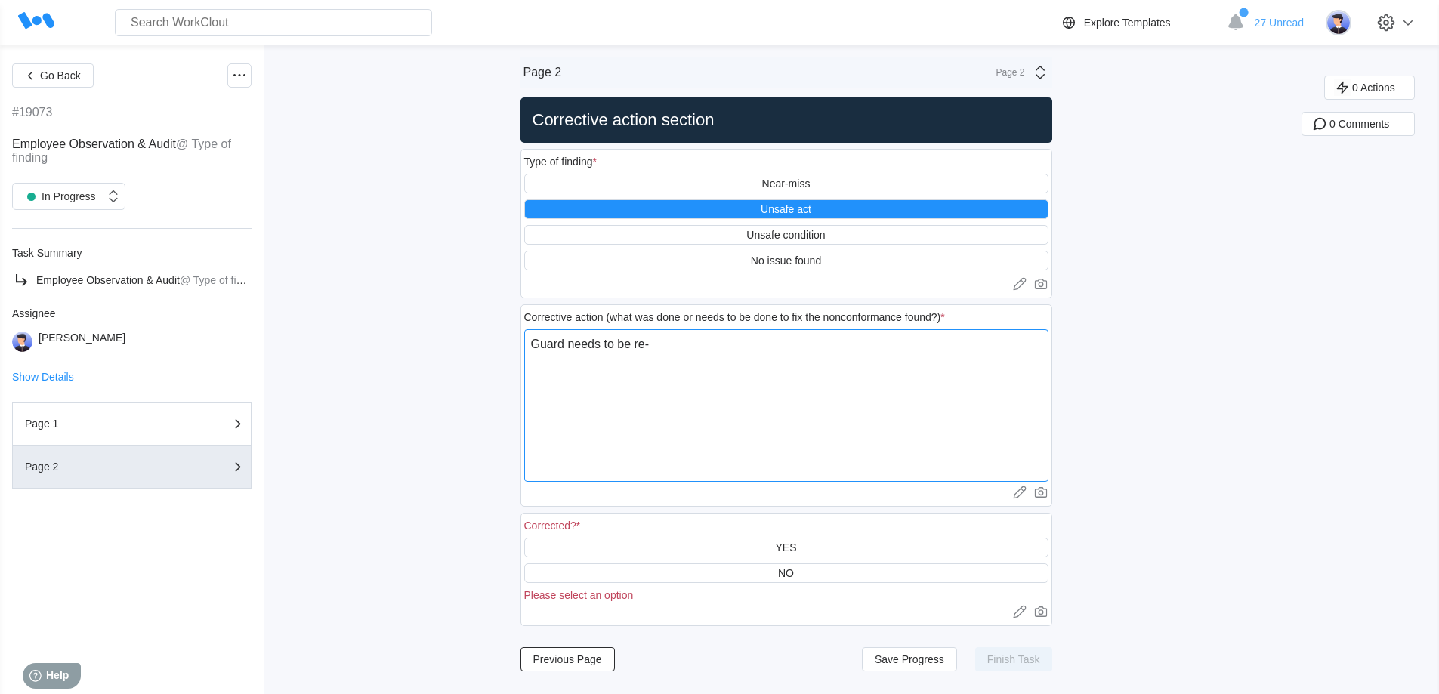
type textarea "x"
type textarea "Guard needs to be re-in"
type textarea "x"
type textarea "Guard needs to be re-ins"
type textarea "x"
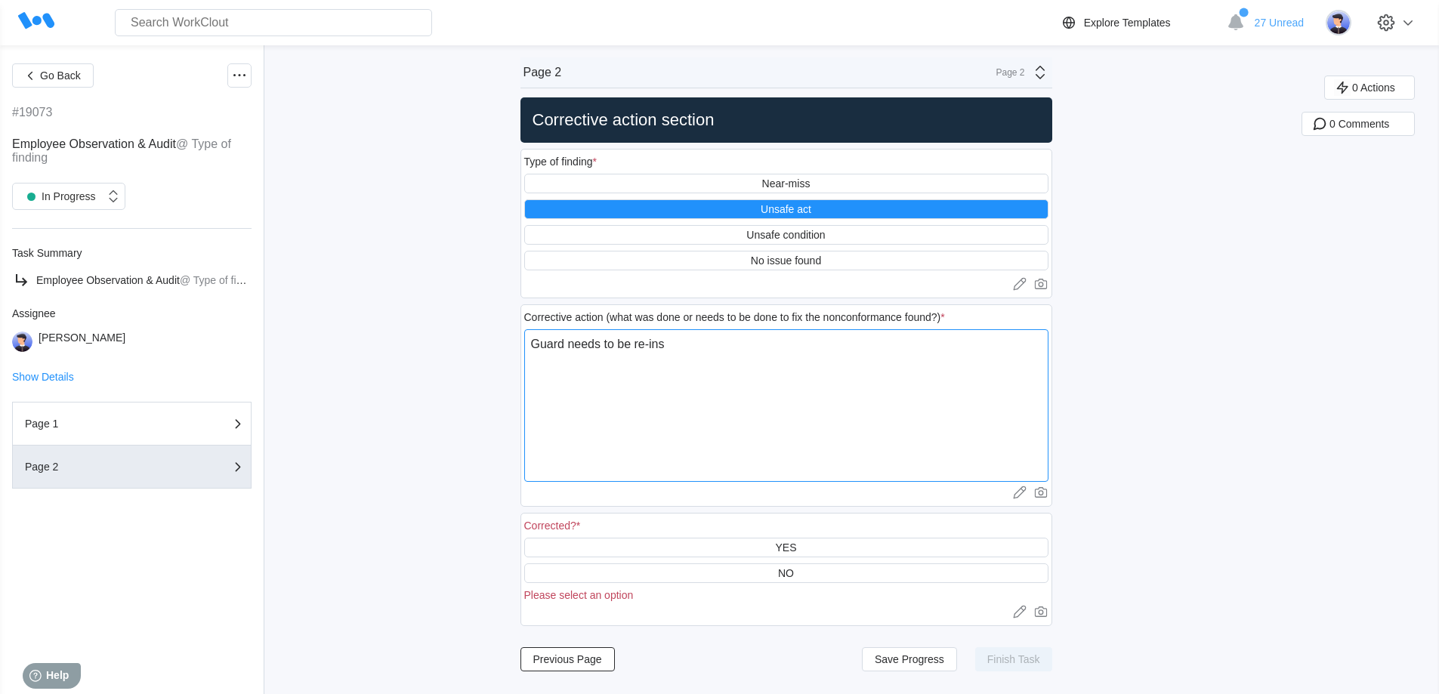
type textarea "Guard needs to be re-inst"
type textarea "x"
type textarea "Guard needs to be re-insta"
type textarea "x"
type textarea "Guard needs to be re-instal"
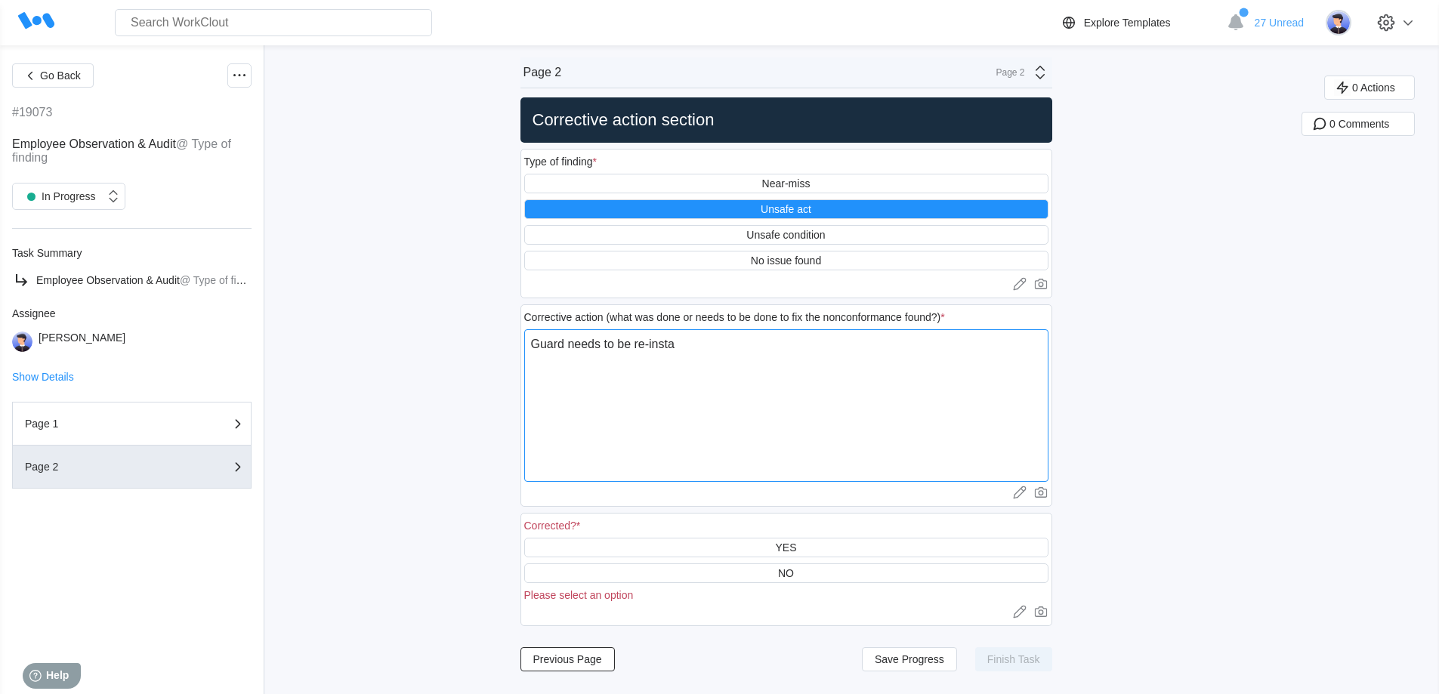
type textarea "x"
type textarea "Guard needs to be re-install"
type textarea "x"
type textarea "Guard needs to be re-installe"
type textarea "x"
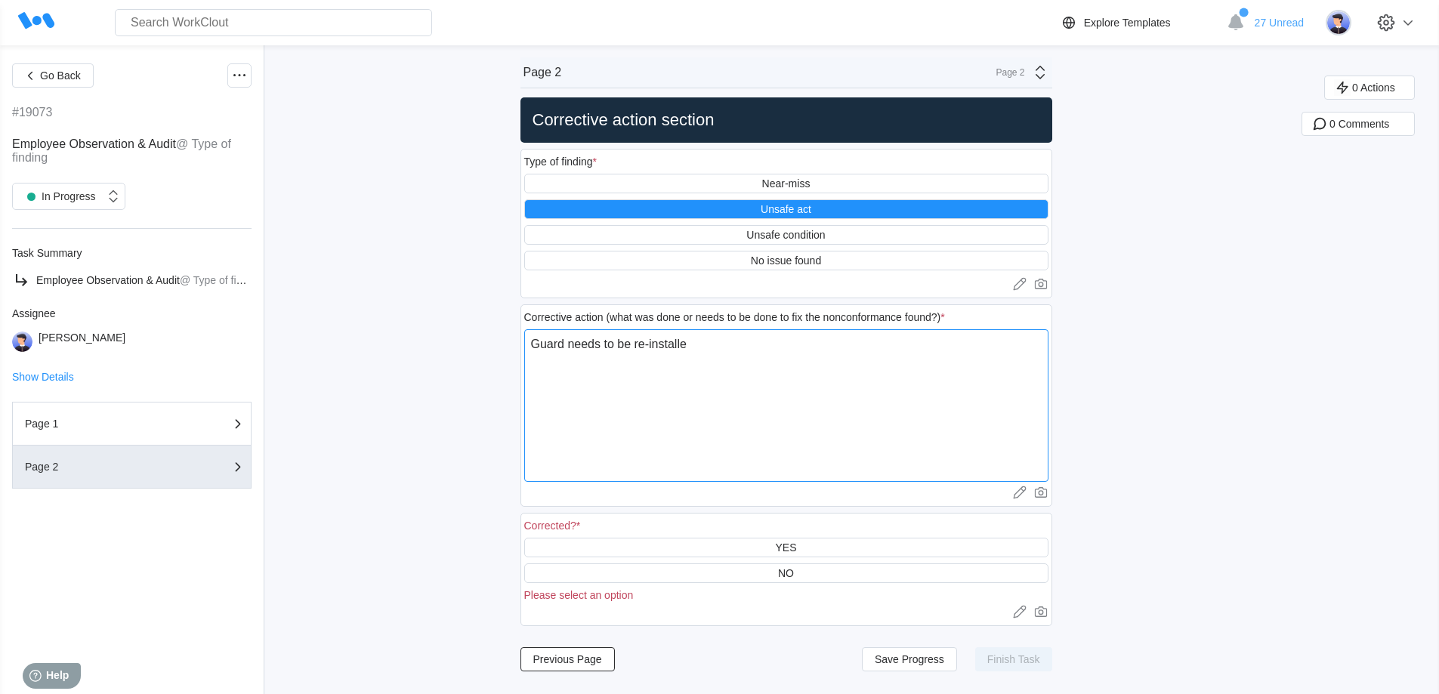
type textarea "Guard needs to be re-installed"
type textarea "x"
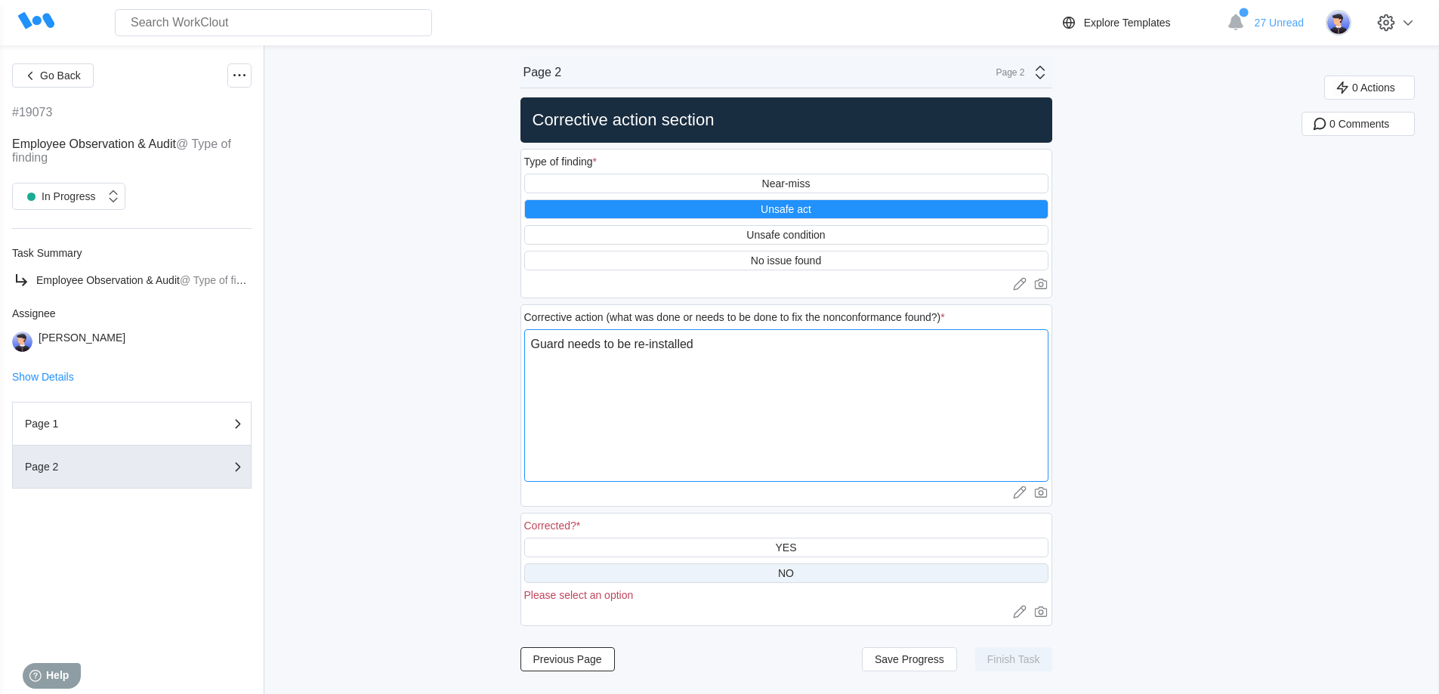
type textarea "Guard needs to be re-installed"
click at [767, 575] on div "NO" at bounding box center [786, 573] width 524 height 20
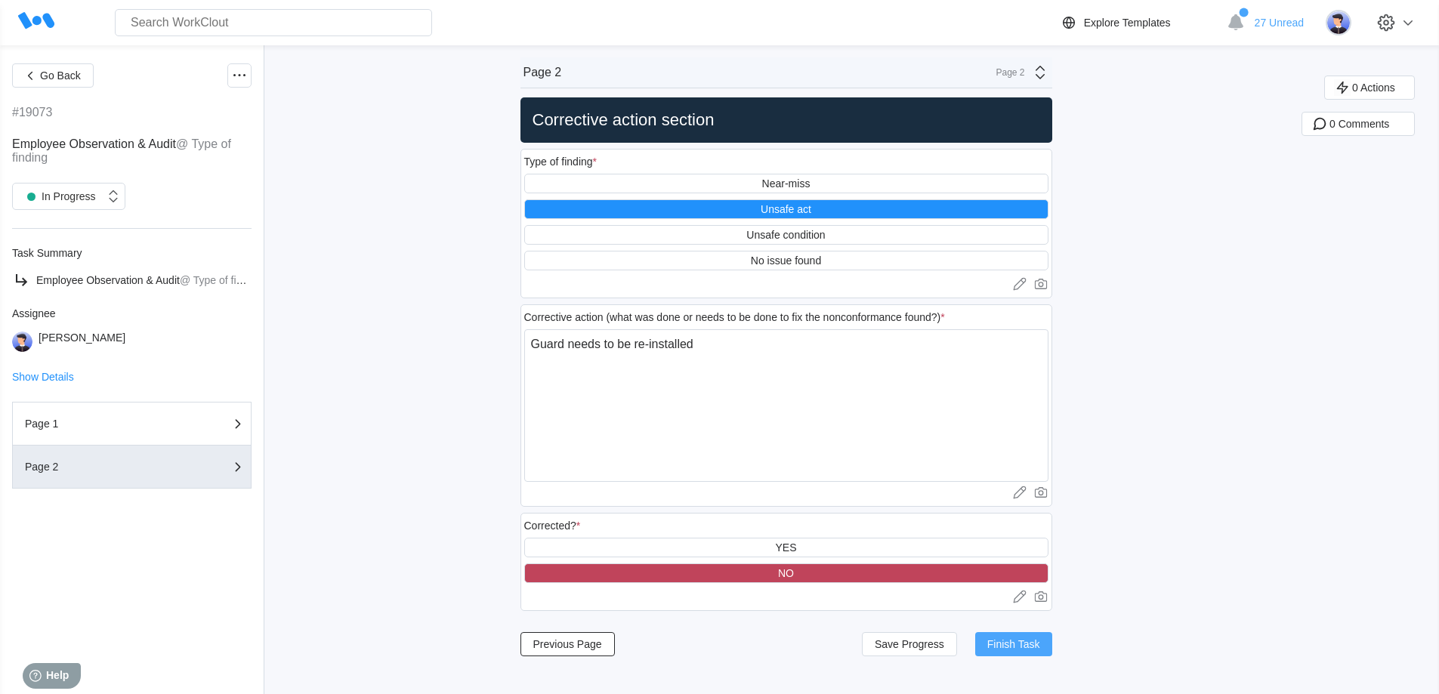
click at [1016, 643] on span "Finish Task" at bounding box center [1013, 644] width 53 height 11
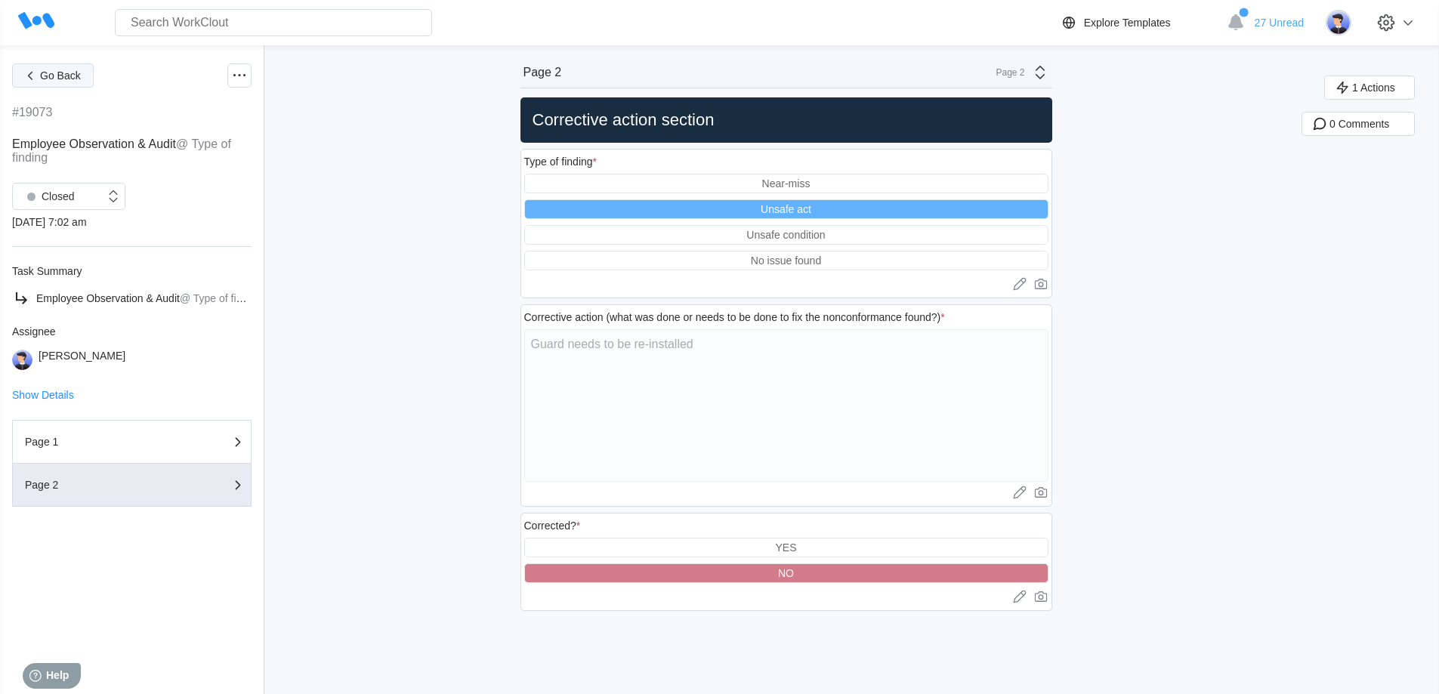
click at [76, 76] on span "Go Back" at bounding box center [60, 75] width 41 height 11
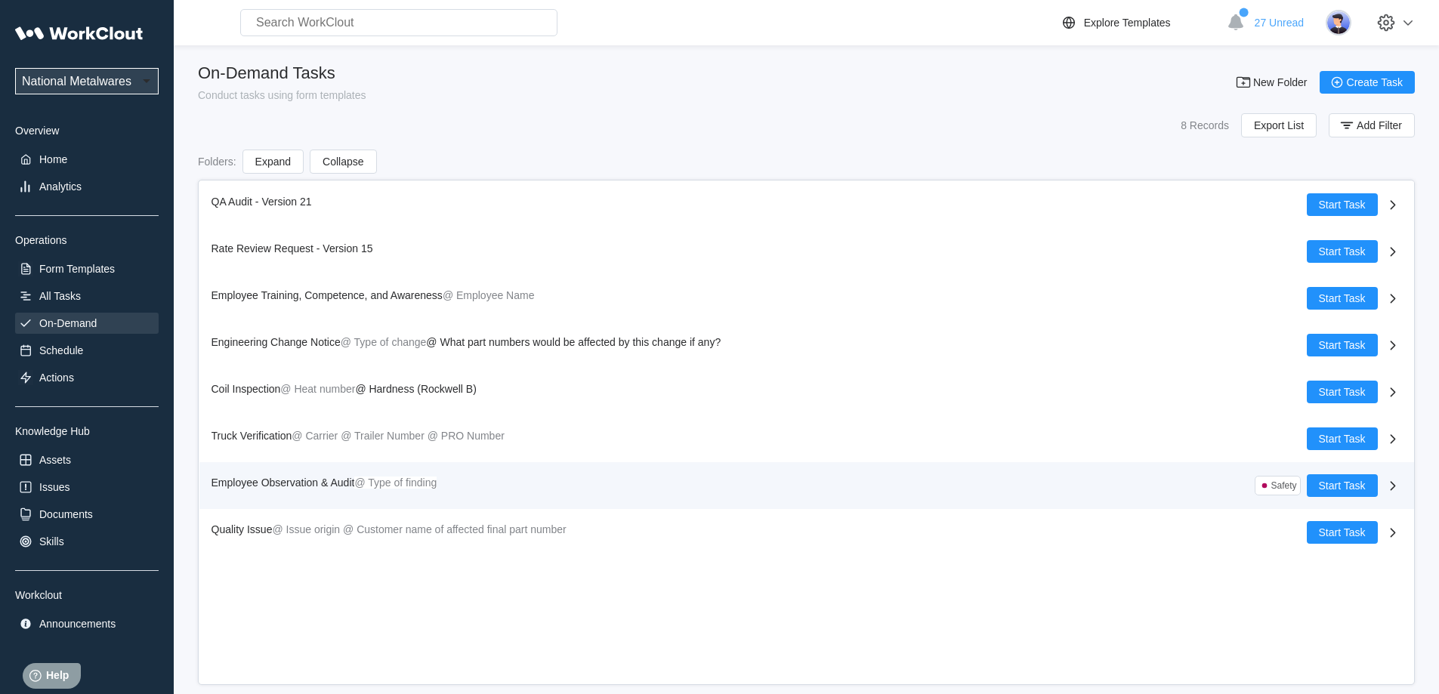
click at [242, 478] on span "Employee Observation & Audit" at bounding box center [282, 483] width 143 height 12
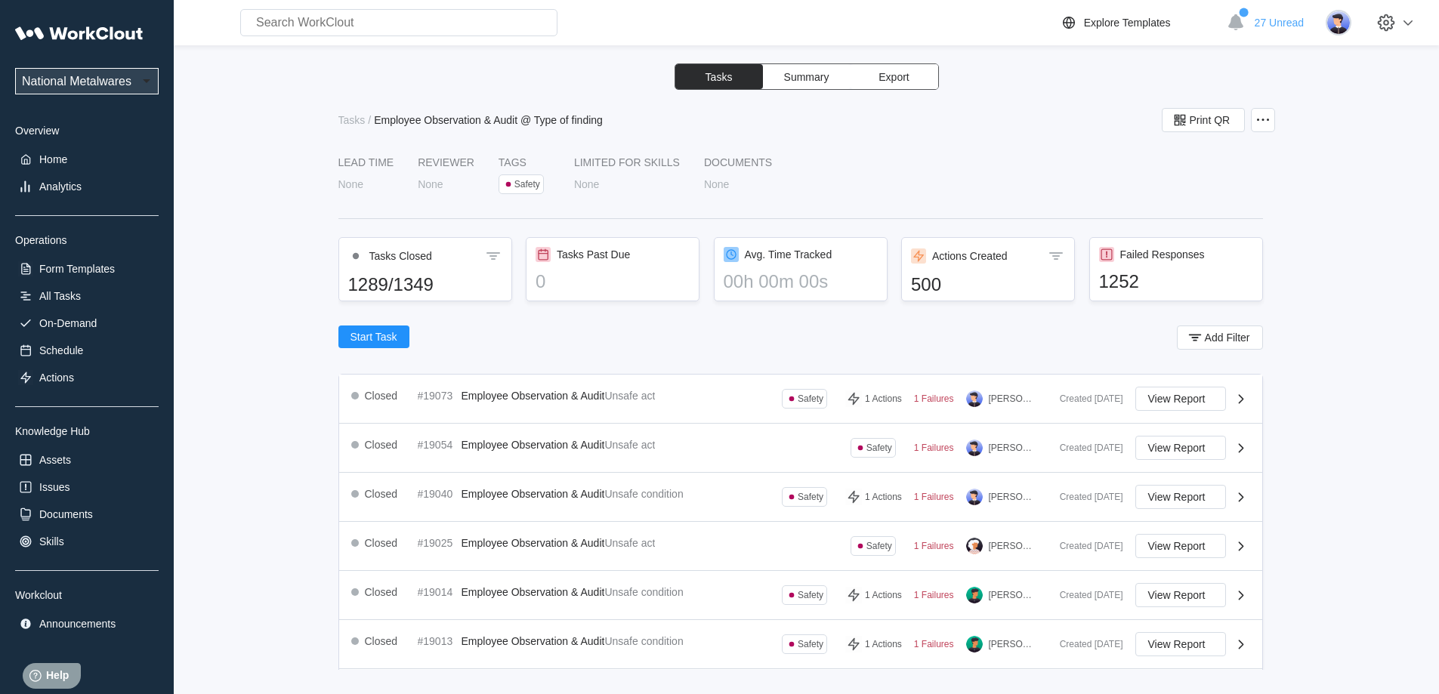
click at [1158, 447] on span "View Report" at bounding box center [1176, 448] width 57 height 11
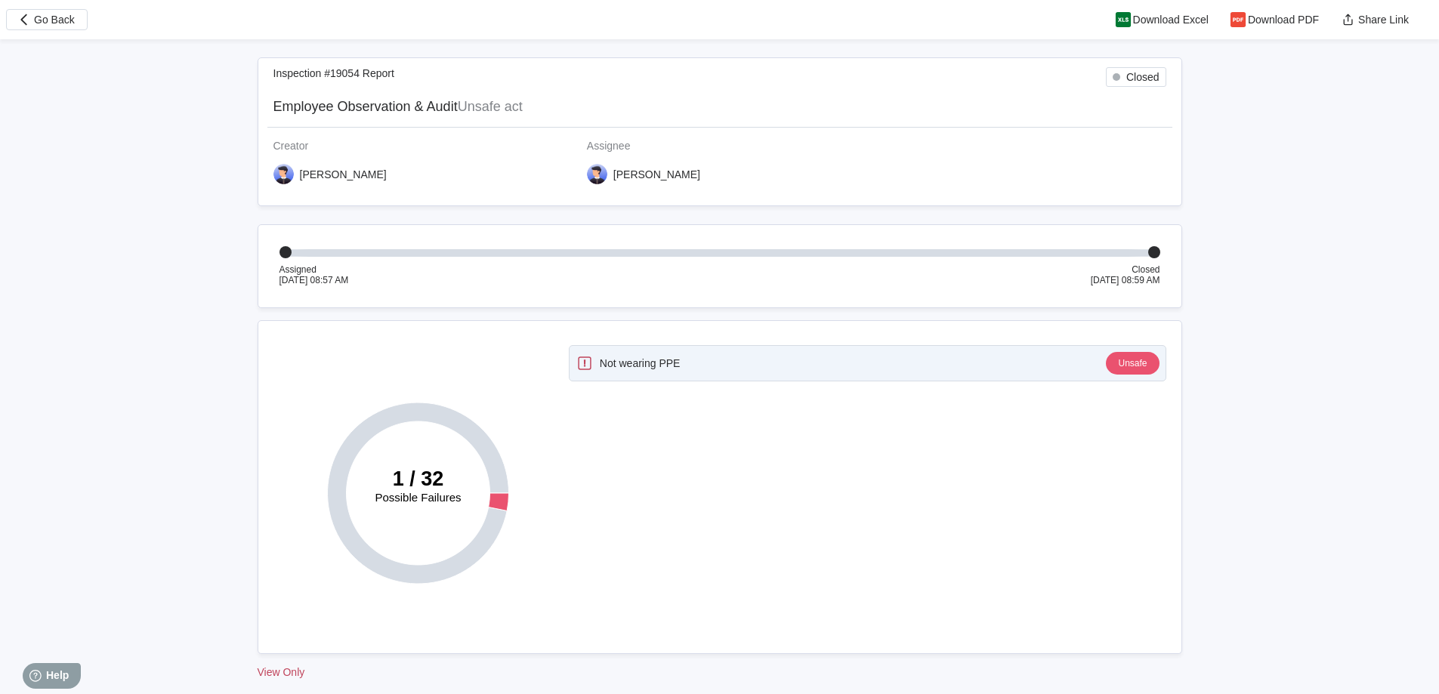
type textarea "x"
click at [42, 16] on span "Go Back" at bounding box center [54, 19] width 41 height 11
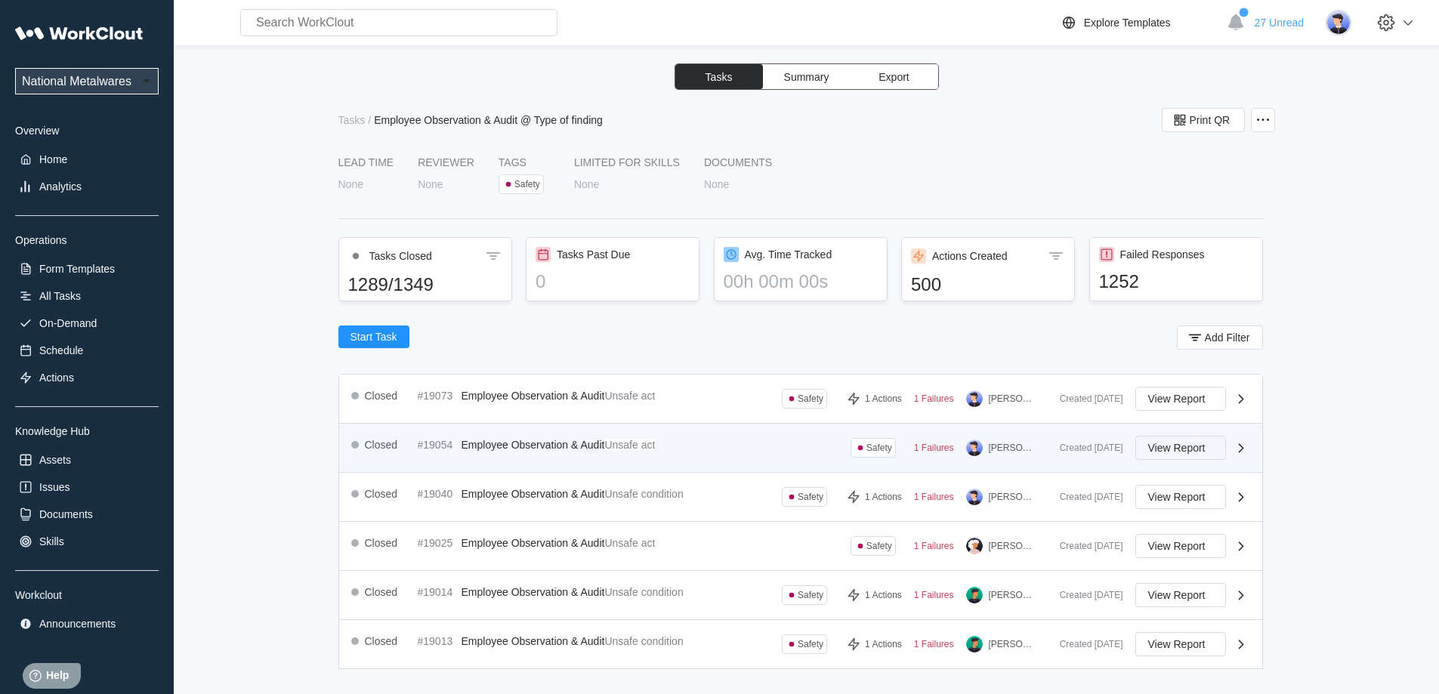
click at [1150, 447] on span "View Report" at bounding box center [1176, 448] width 57 height 11
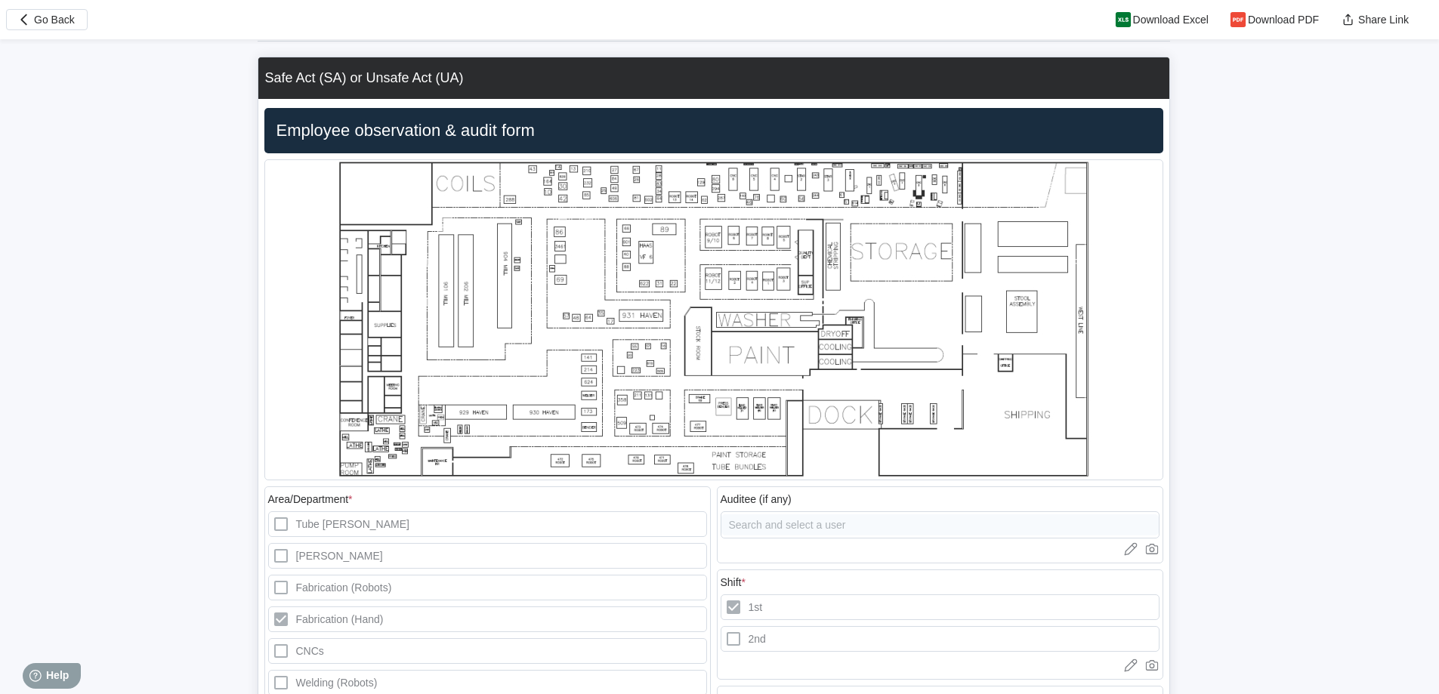
scroll to position [1057, 0]
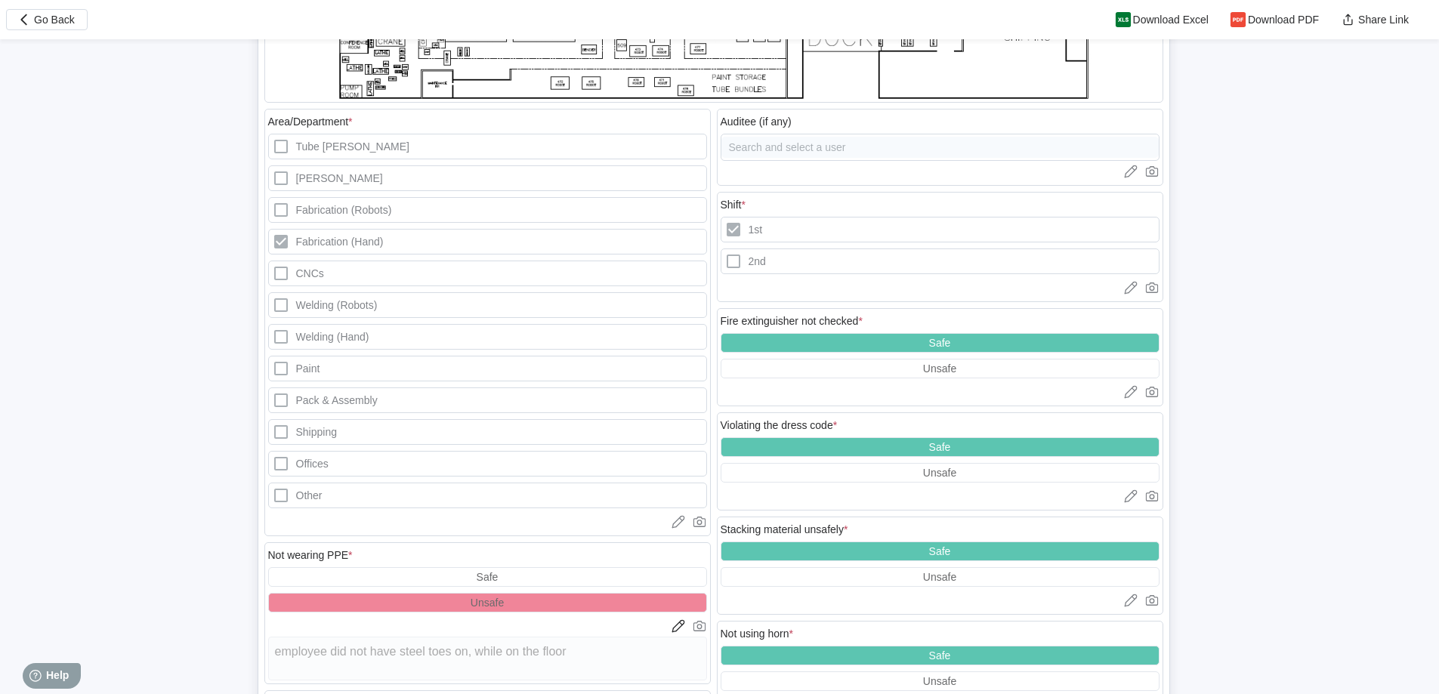
type textarea "x"
click at [45, 14] on span "Go Back" at bounding box center [54, 19] width 41 height 11
